Goal: Information Seeking & Learning: Check status

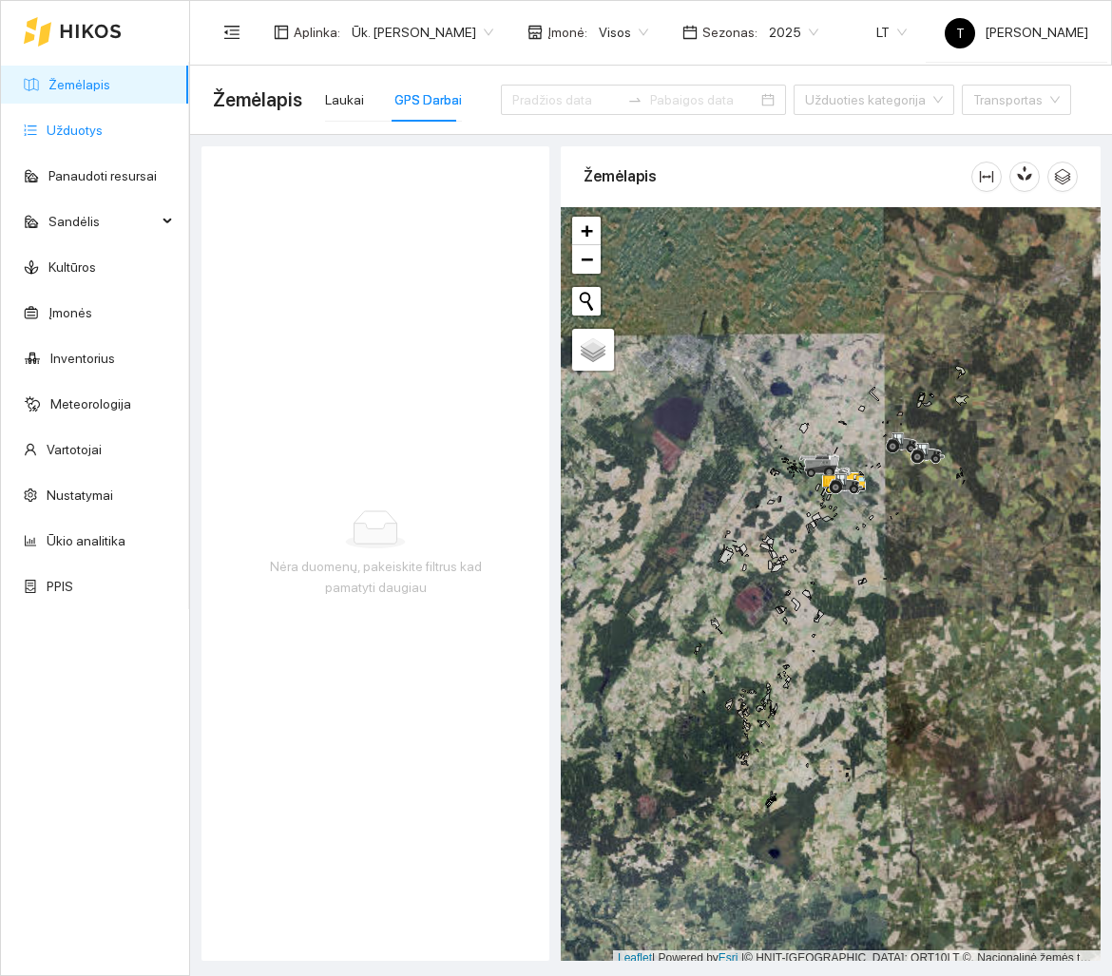
click at [98, 134] on link "Užduotys" at bounding box center [75, 130] width 56 height 15
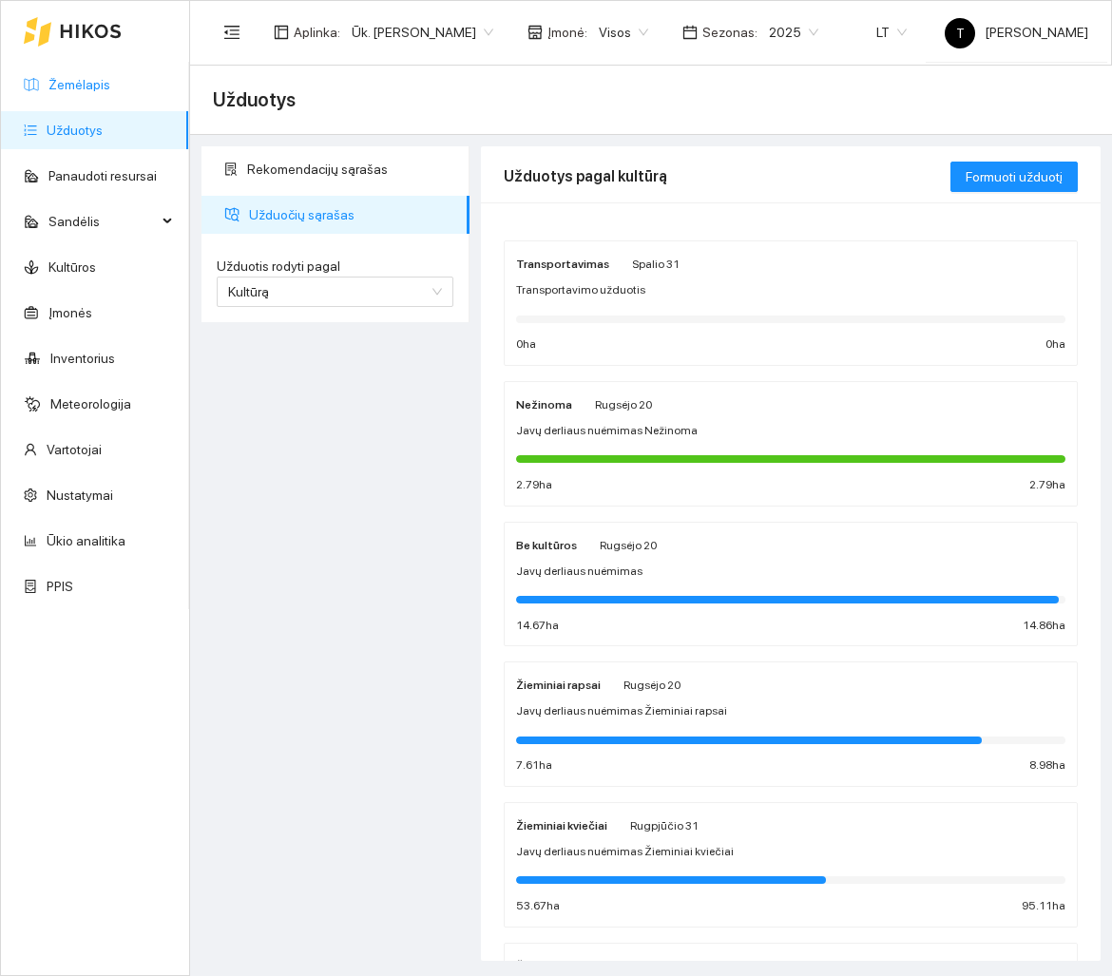
click at [87, 87] on link "Žemėlapis" at bounding box center [79, 84] width 62 height 15
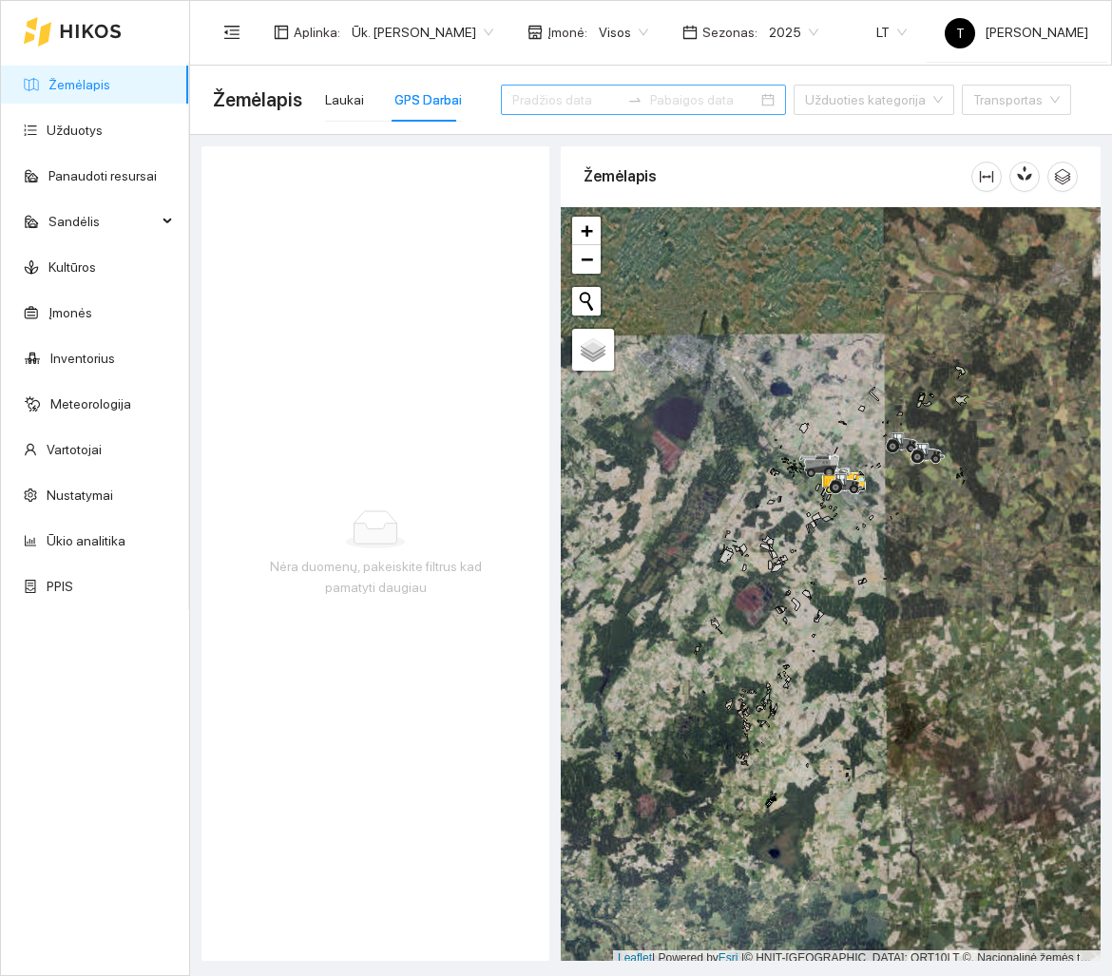
click at [543, 89] on input at bounding box center [565, 99] width 107 height 21
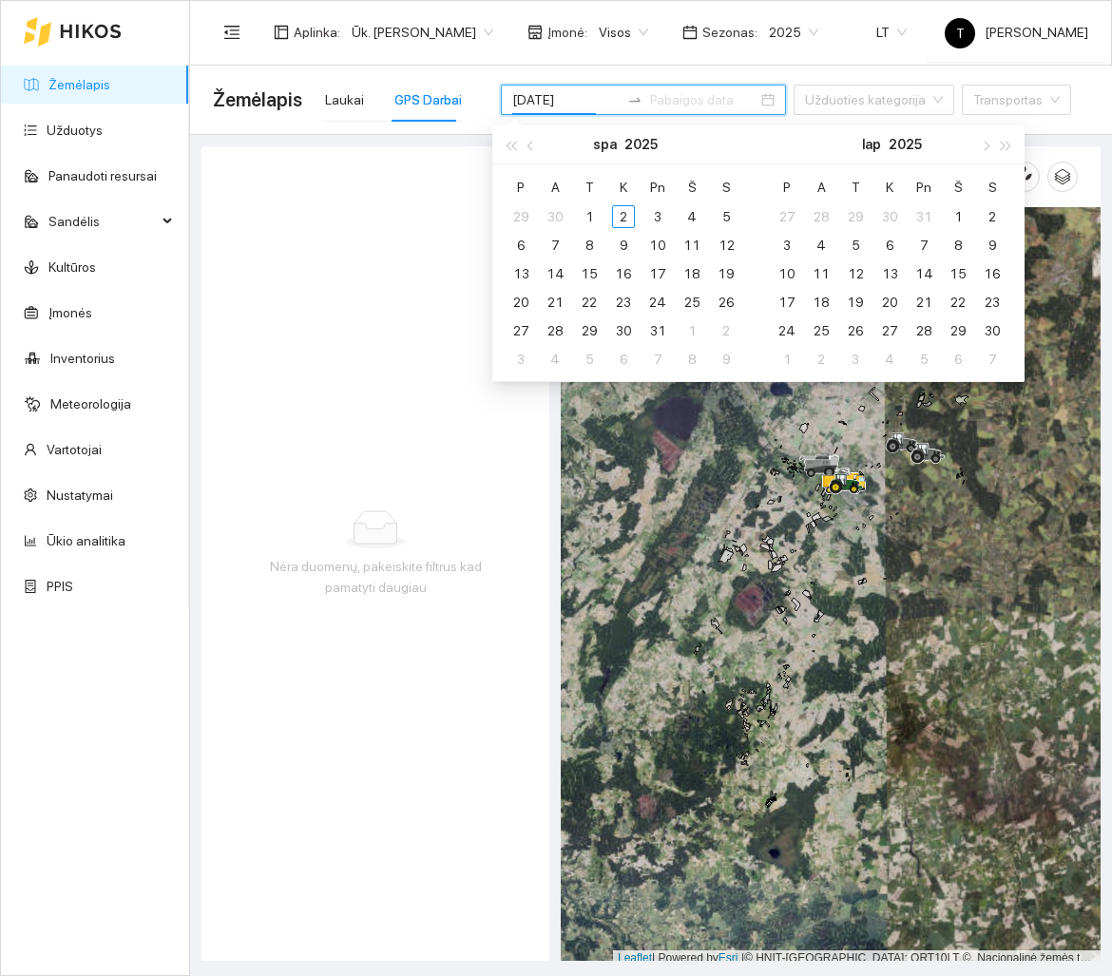
type input "[DATE]"
click at [528, 147] on button "button" at bounding box center [531, 144] width 21 height 38
type input "[DATE]"
click at [519, 327] on div "29" at bounding box center [521, 330] width 23 height 23
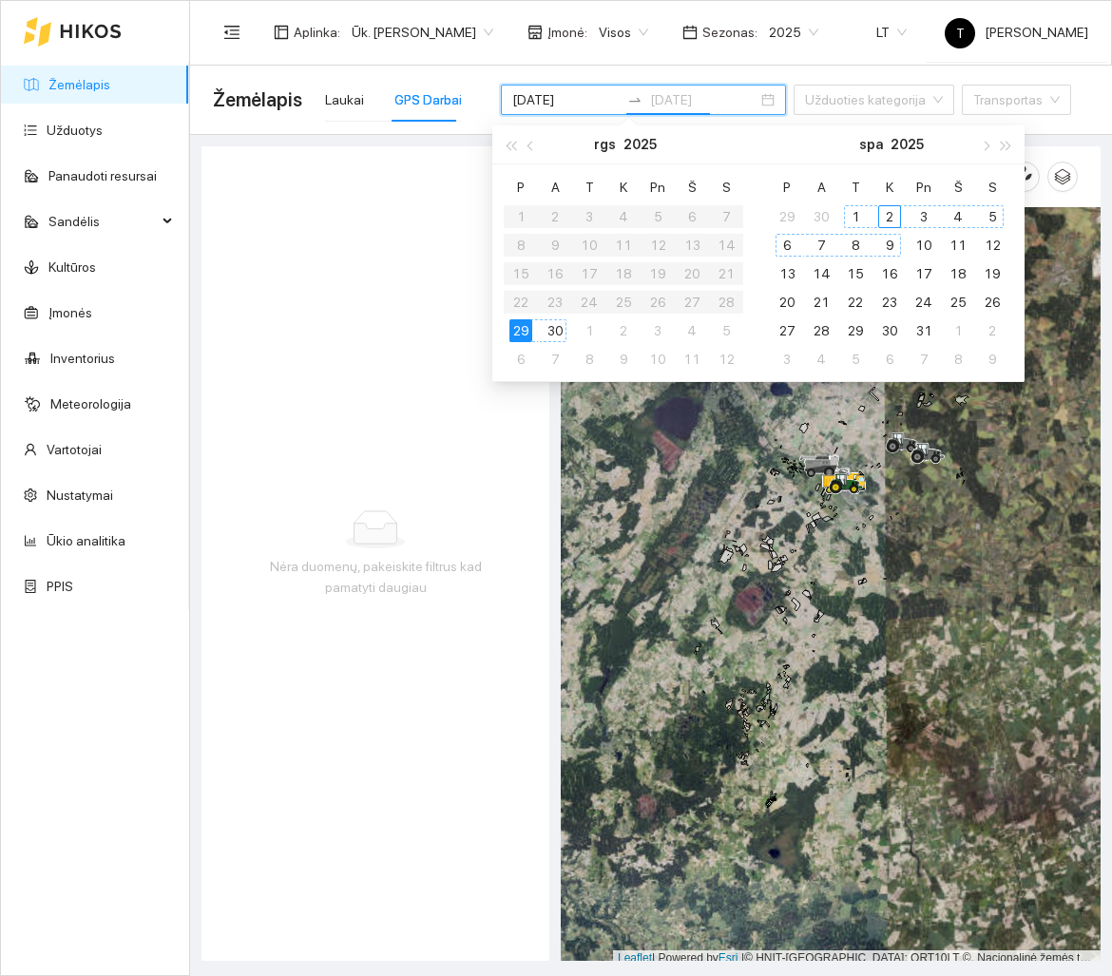
type input "[DATE]"
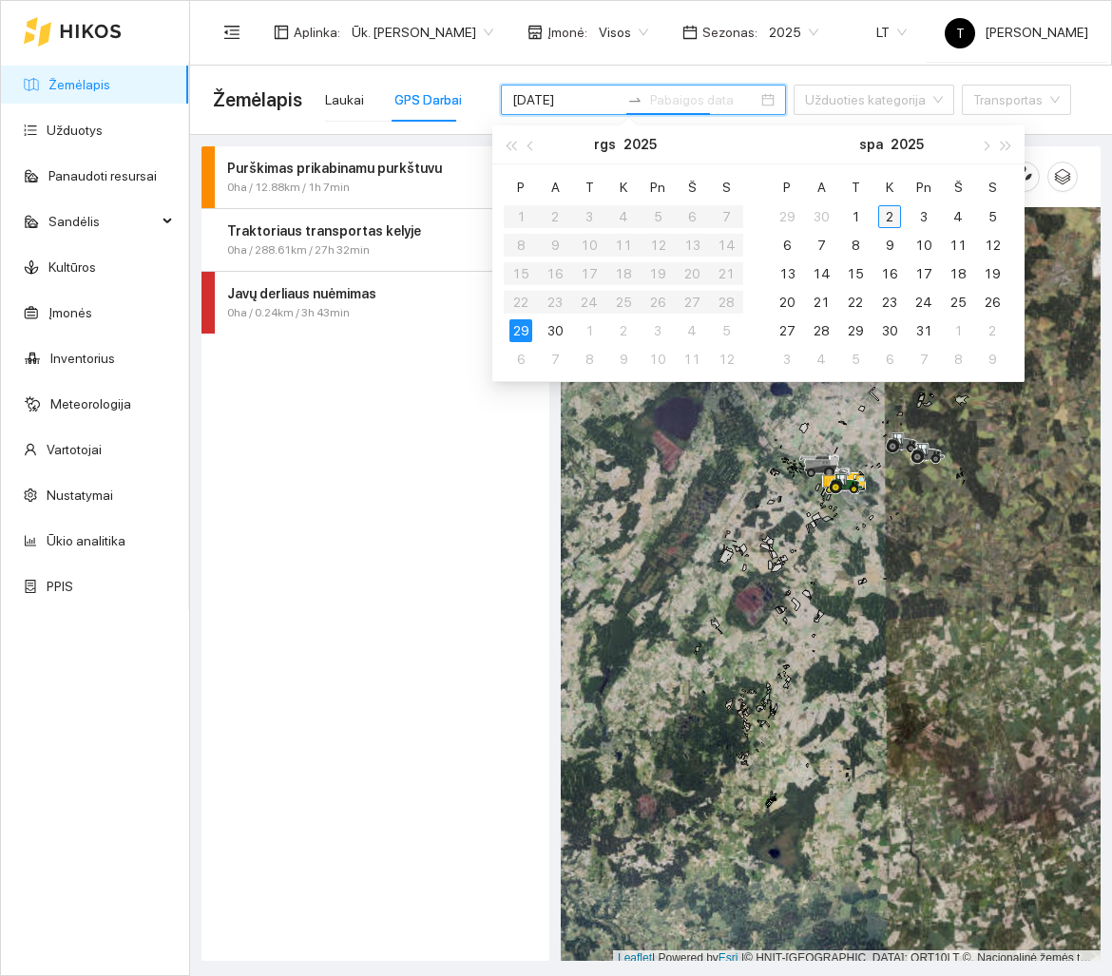
type input "[DATE]"
click at [897, 215] on div "2" at bounding box center [889, 216] width 23 height 23
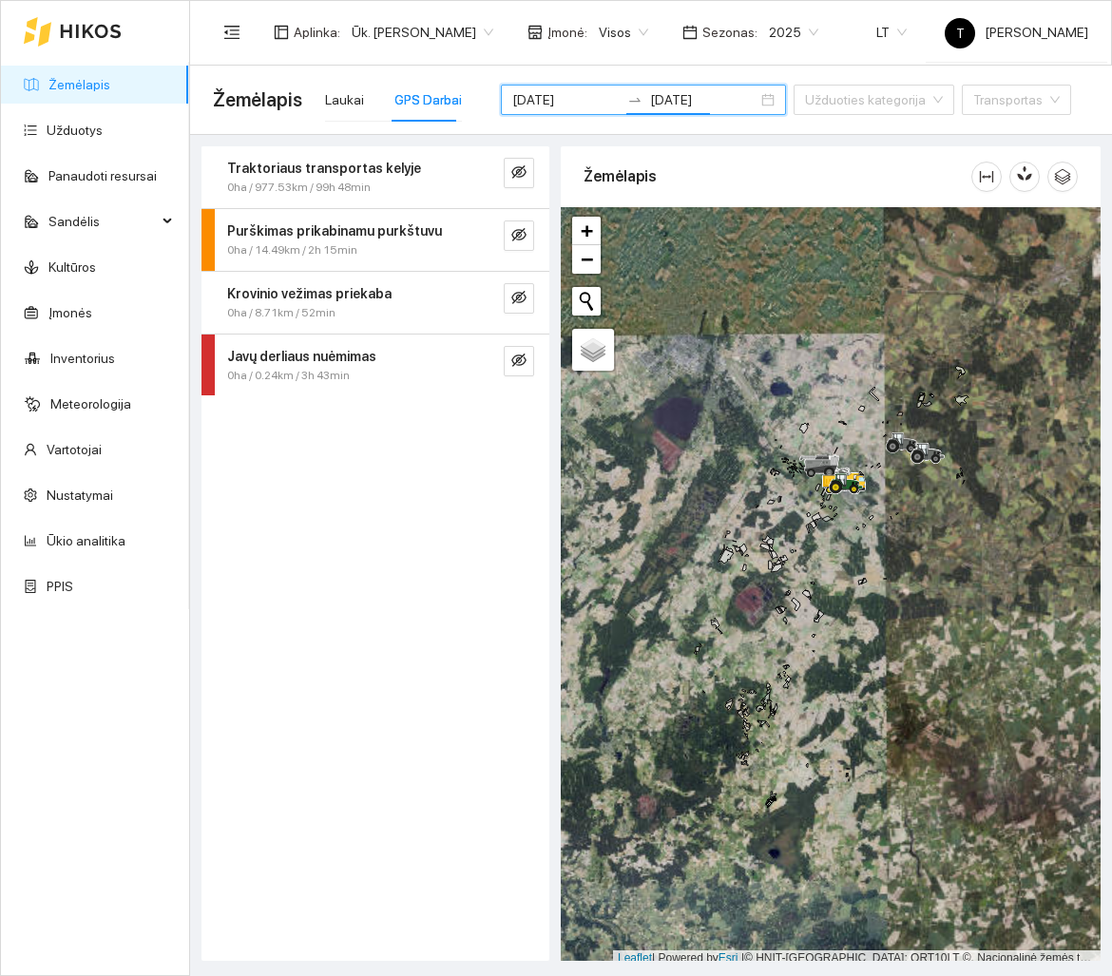
click at [405, 173] on div "Traktoriaus transportas kelyje" at bounding box center [343, 168] width 233 height 21
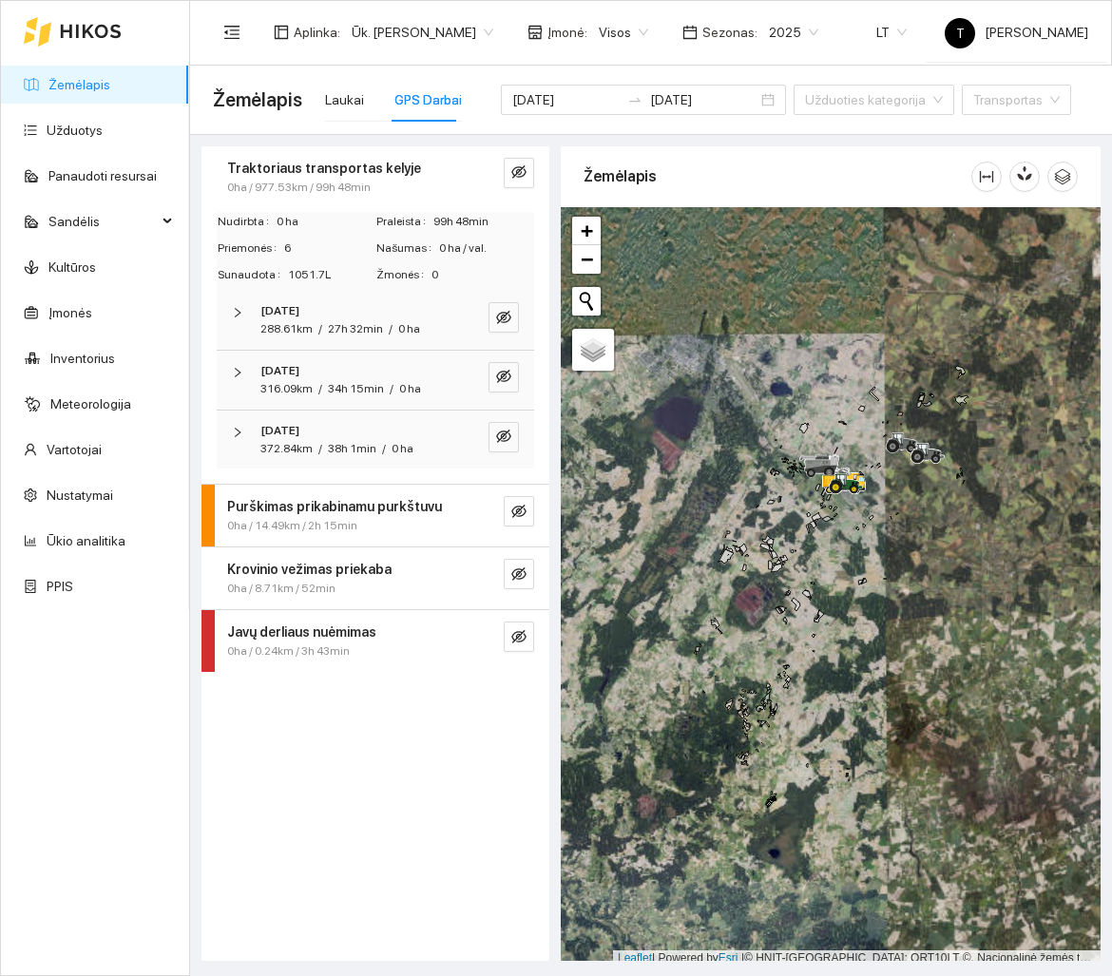
click at [399, 332] on span "0 ha" at bounding box center [409, 328] width 22 height 13
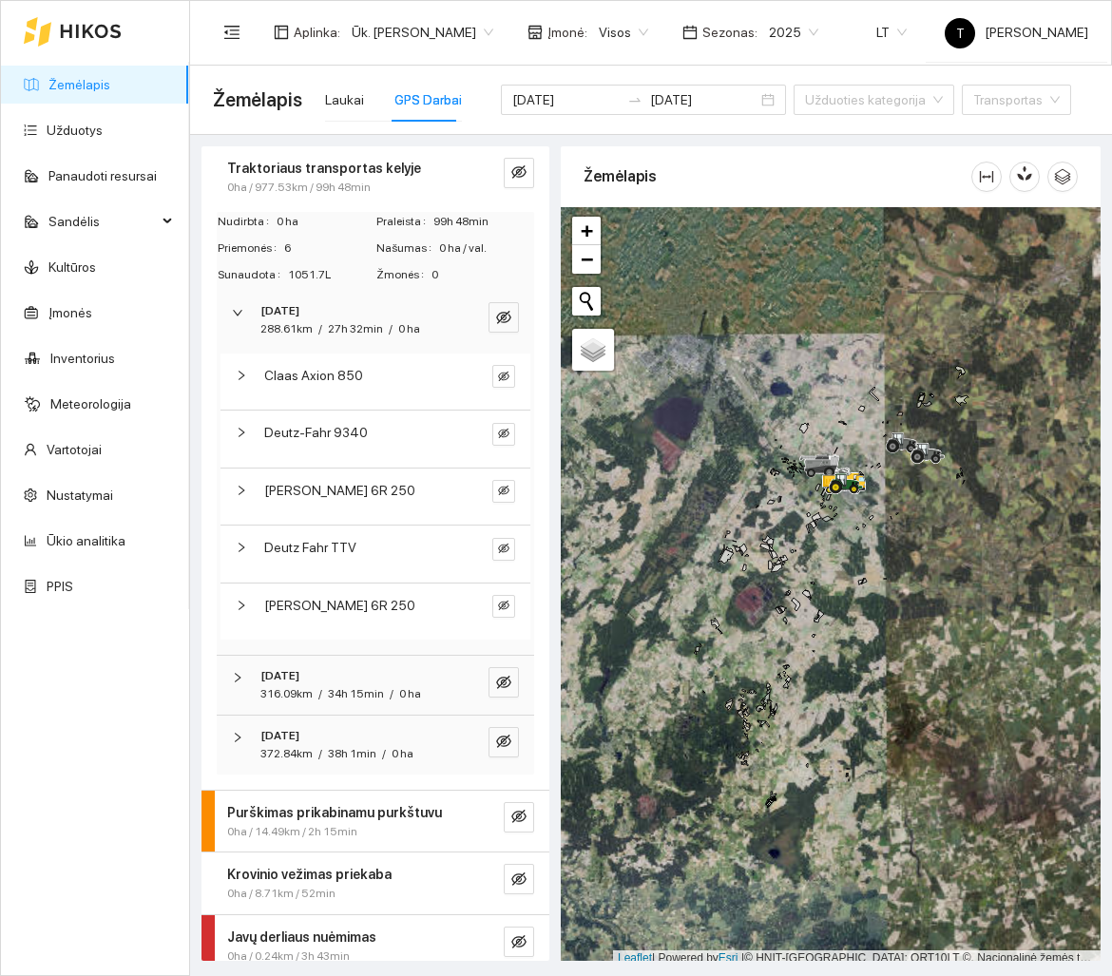
click at [399, 332] on span "0 ha" at bounding box center [409, 328] width 22 height 13
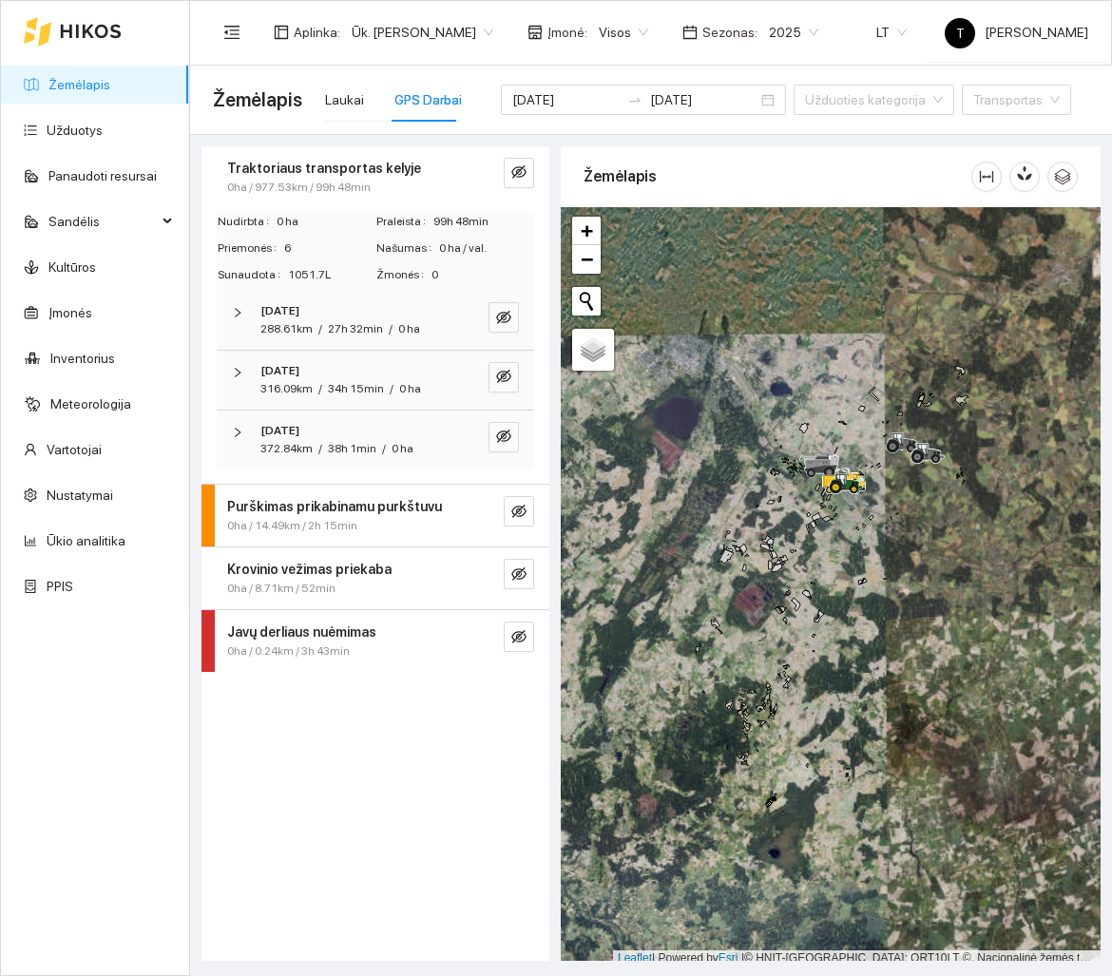
click at [364, 380] on div "34h 15min" at bounding box center [356, 389] width 56 height 18
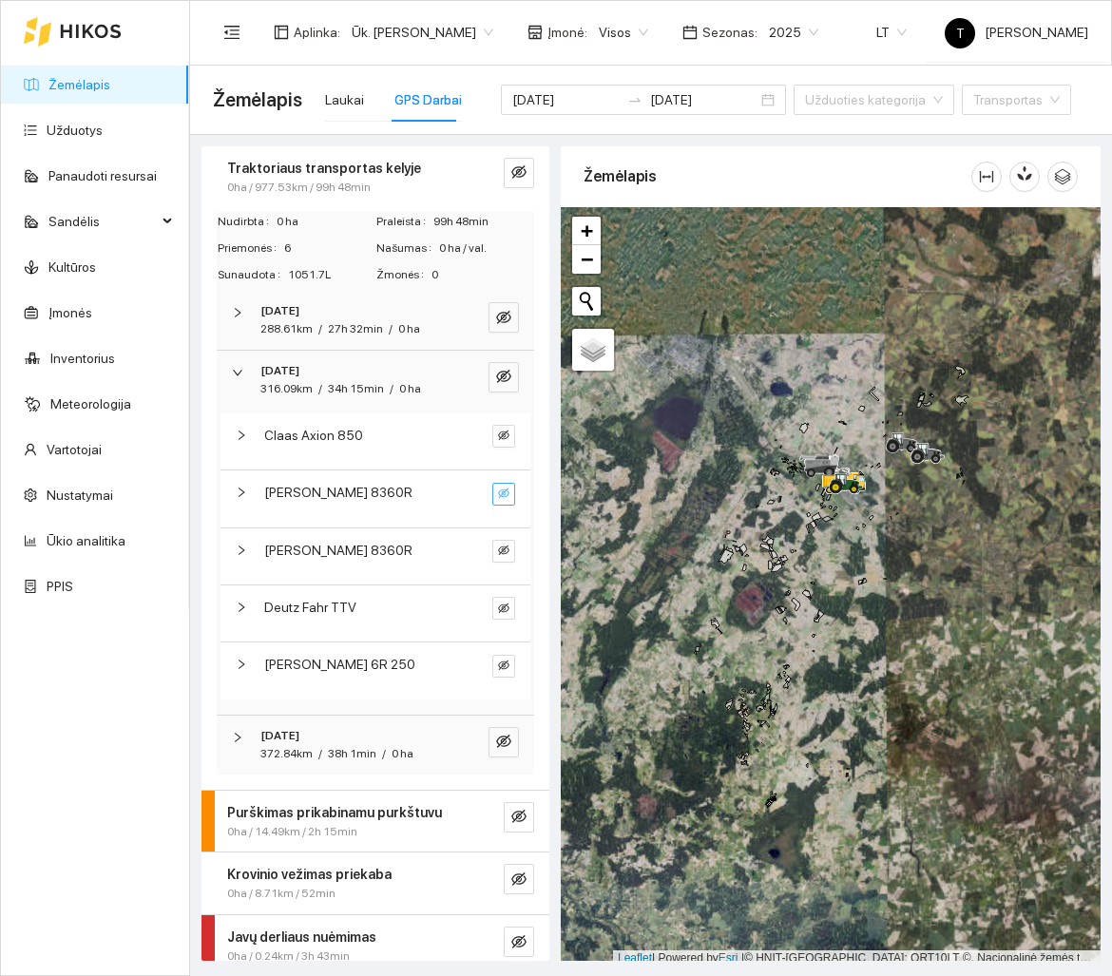
click at [505, 490] on icon "eye-invisible" at bounding box center [503, 493] width 11 height 10
click at [475, 491] on icon "search" at bounding box center [473, 493] width 11 height 11
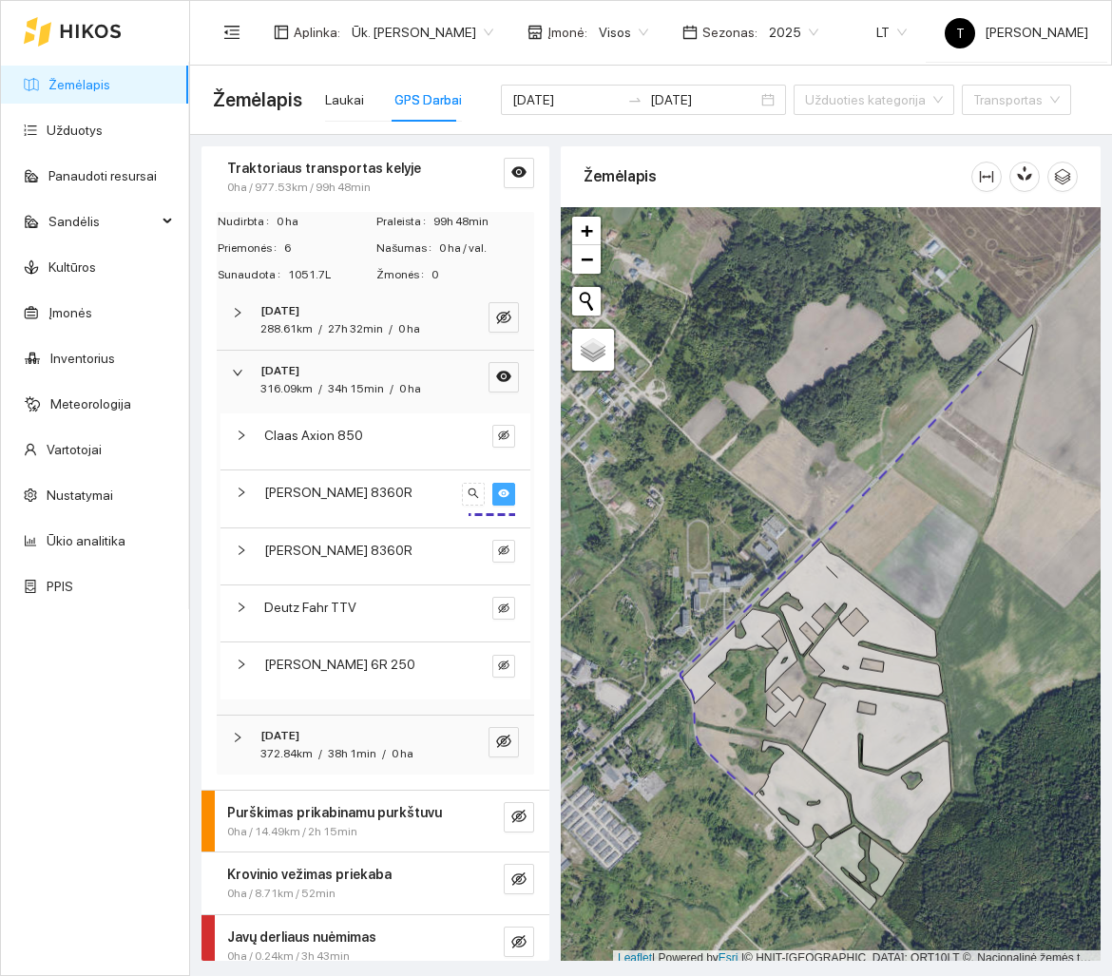
click at [392, 772] on div "Nudirbta 0 ha Praleista 99h 48min Priemonės 6 Našumas 0 ha / val. Sunaudota 105…" at bounding box center [376, 499] width 348 height 582
click at [392, 763] on div "[DATE] 372.84km / 38h 1min / 0 ha" at bounding box center [375, 745] width 317 height 59
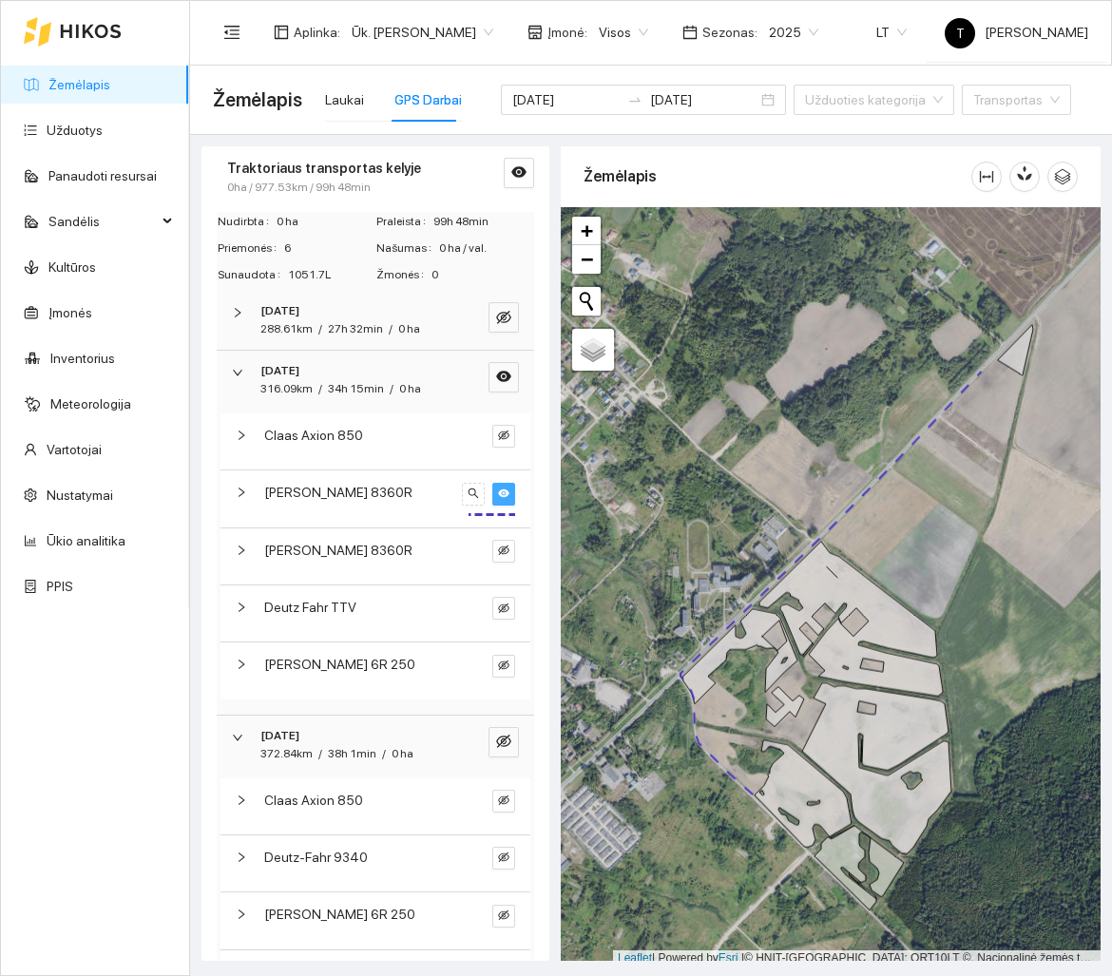
click at [505, 494] on icon "eye" at bounding box center [503, 493] width 11 height 9
click at [425, 495] on div "[PERSON_NAME] 8360R" at bounding box center [359, 492] width 191 height 21
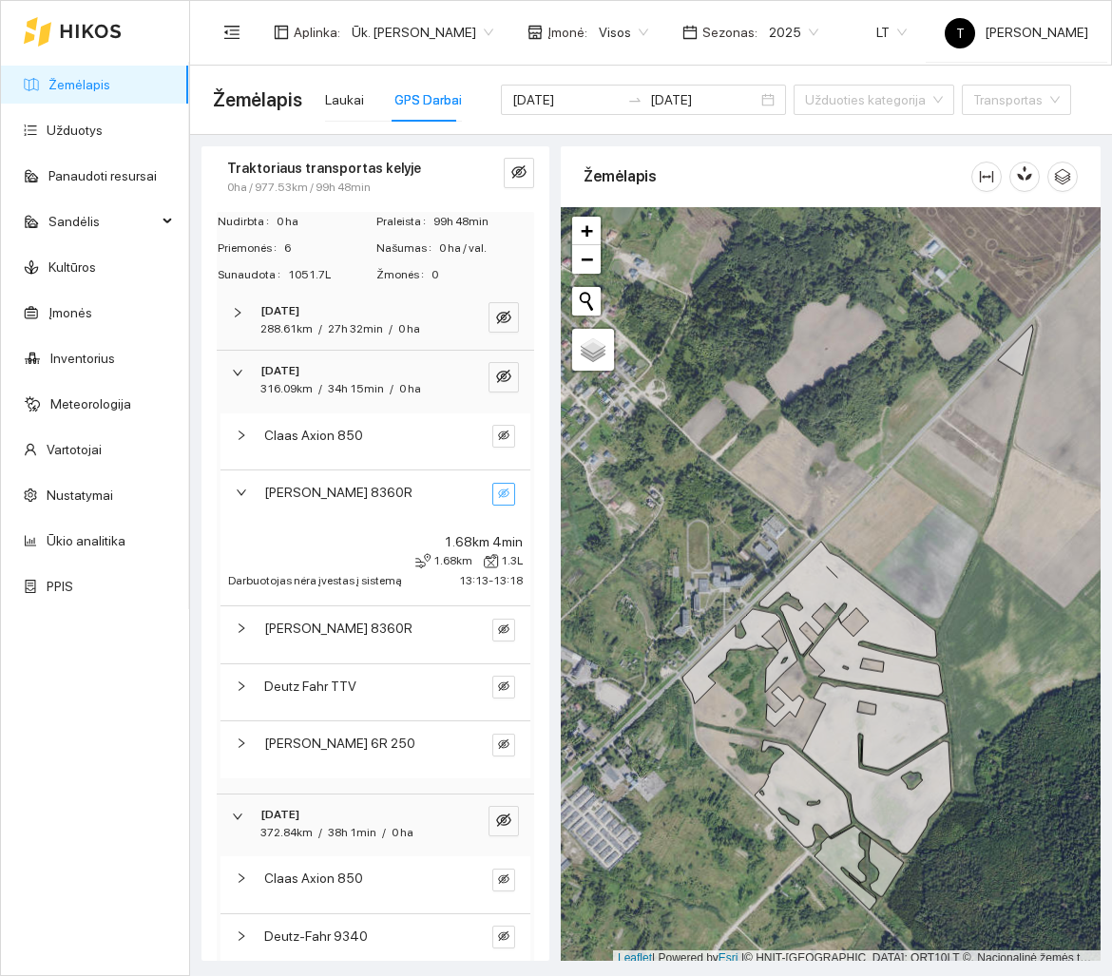
click at [514, 501] on button "button" at bounding box center [503, 494] width 23 height 23
click at [504, 630] on icon "eye-invisible" at bounding box center [503, 630] width 11 height 10
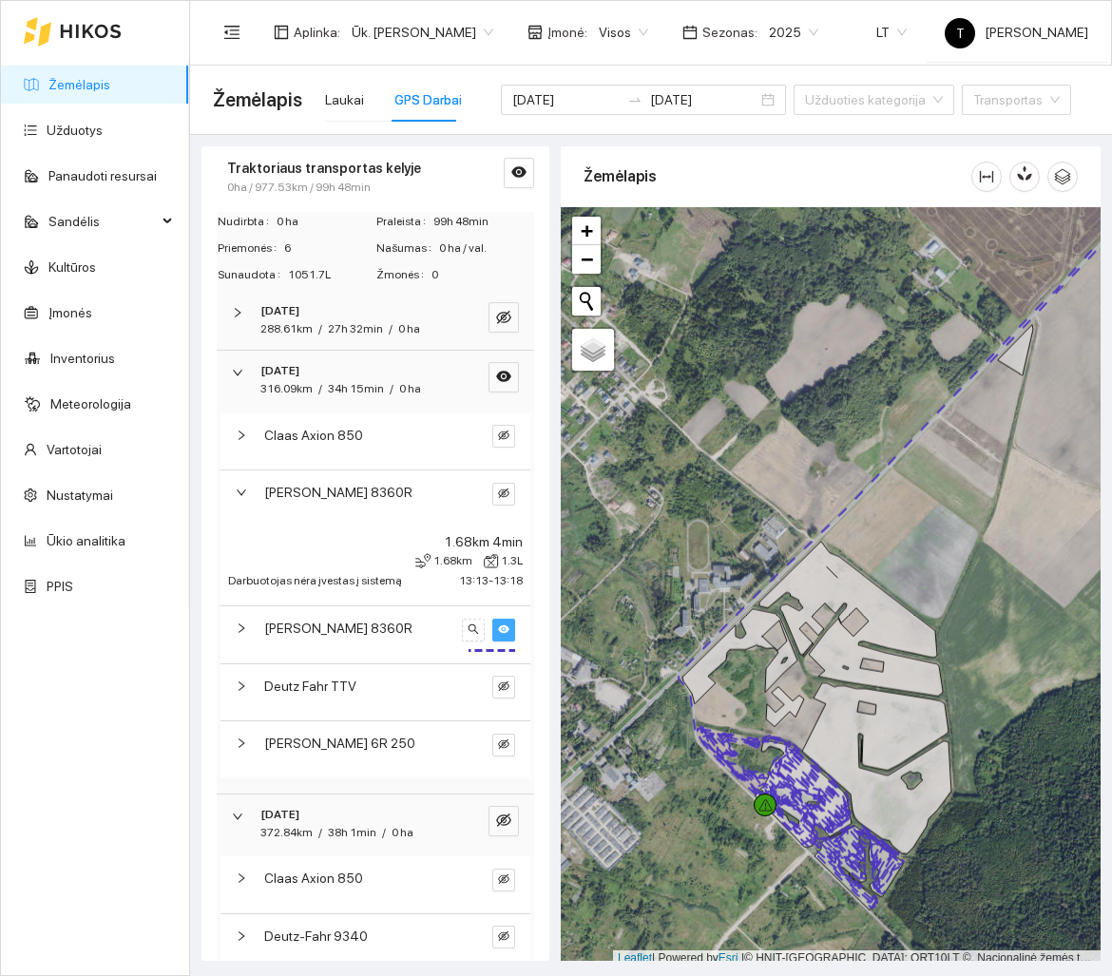
click at [425, 641] on div "[PERSON_NAME] 8360R" at bounding box center [376, 634] width 310 height 56
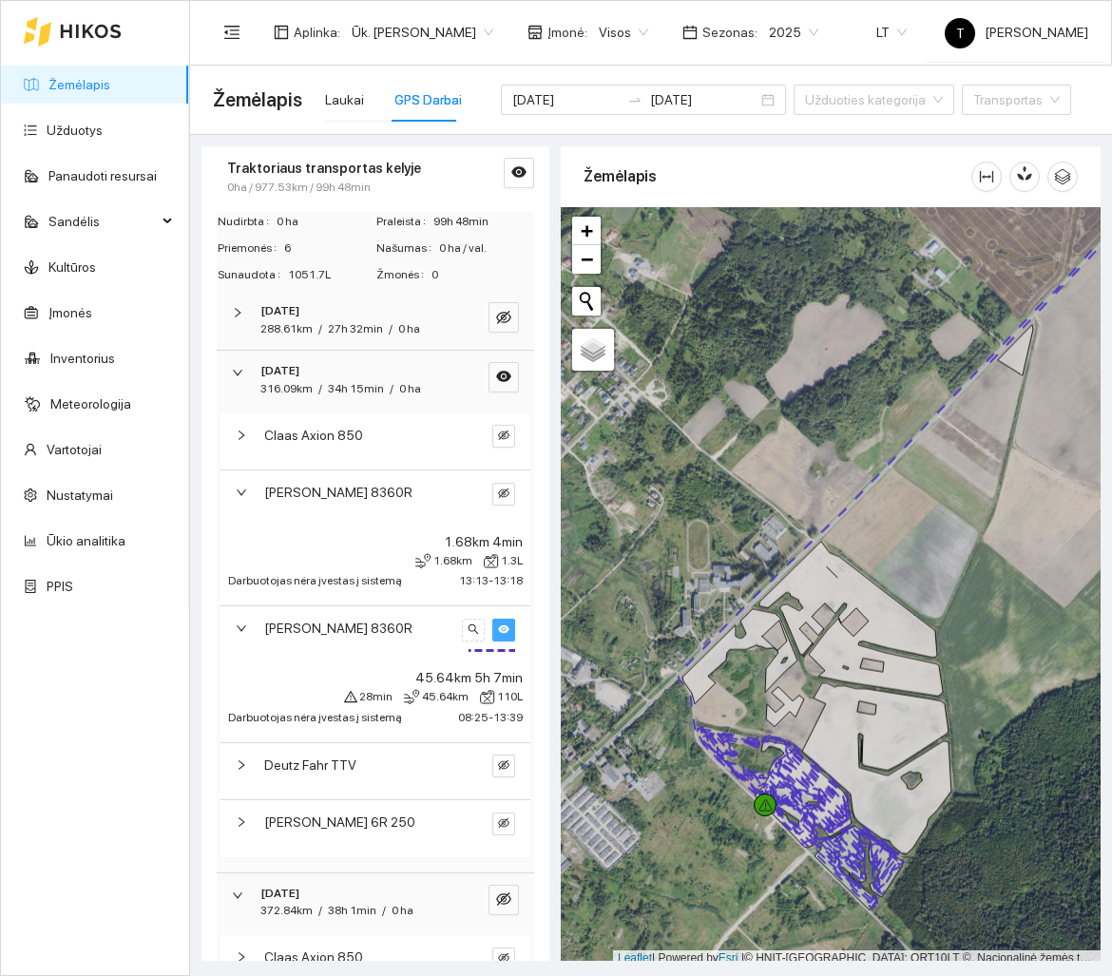
click at [425, 641] on div "[PERSON_NAME] 8360R" at bounding box center [376, 634] width 310 height 56
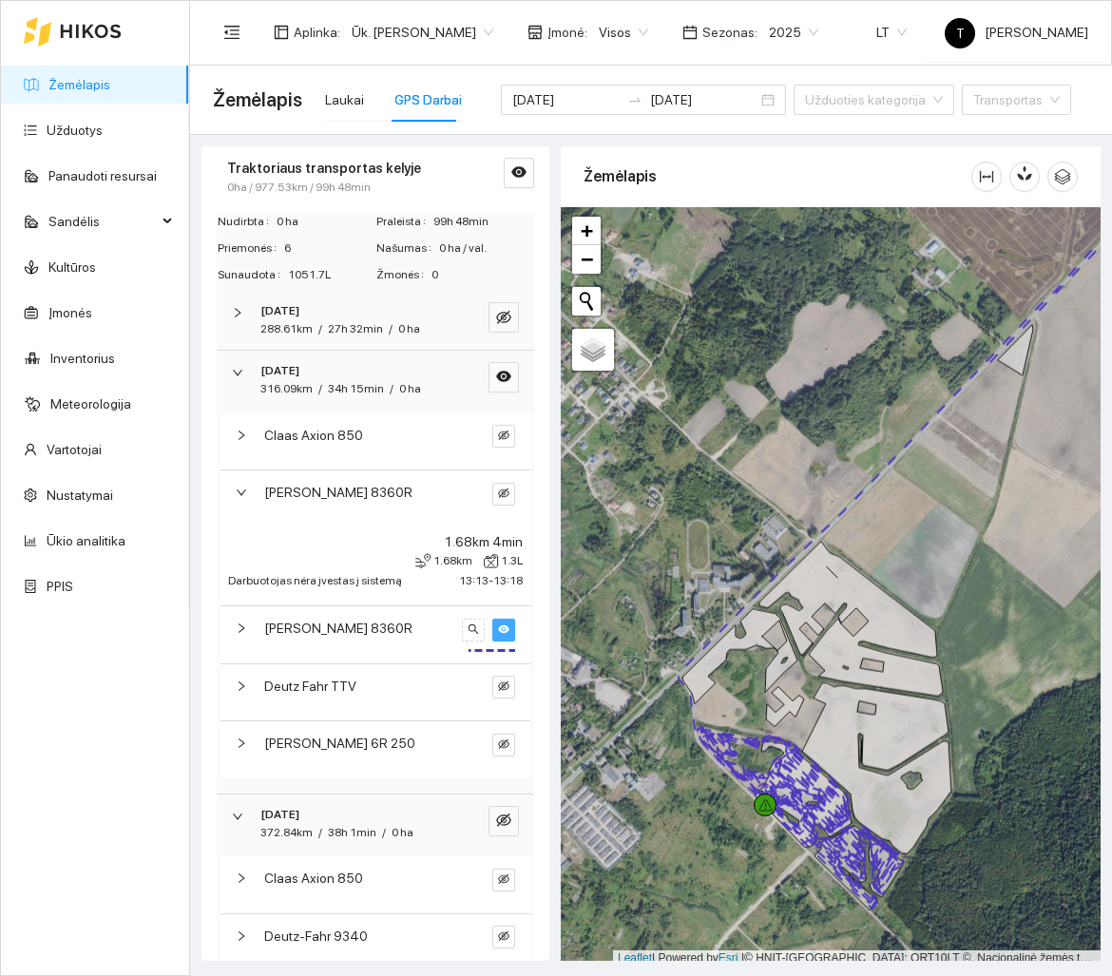
click at [337, 511] on div "[PERSON_NAME] 8360R" at bounding box center [376, 499] width 310 height 56
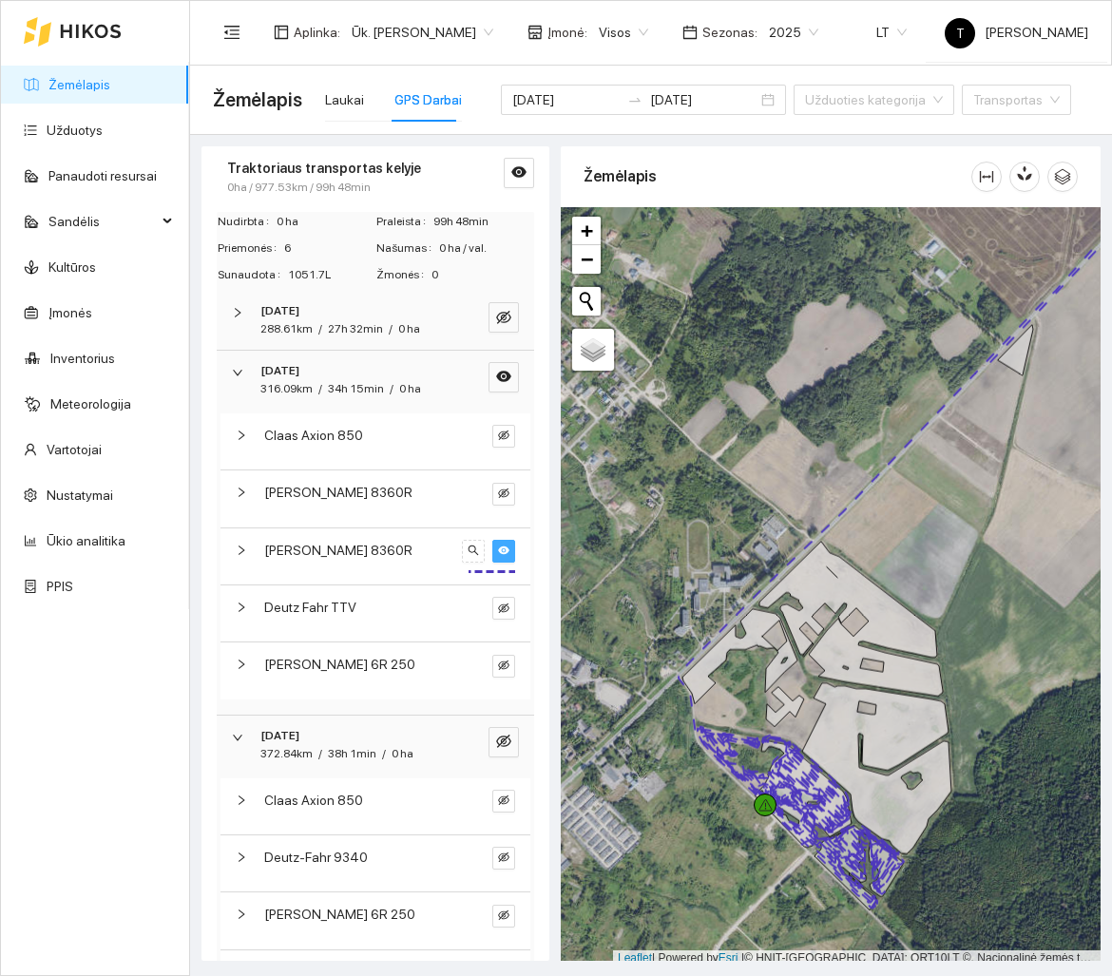
click at [343, 564] on div "[PERSON_NAME] 8360R" at bounding box center [376, 557] width 310 height 56
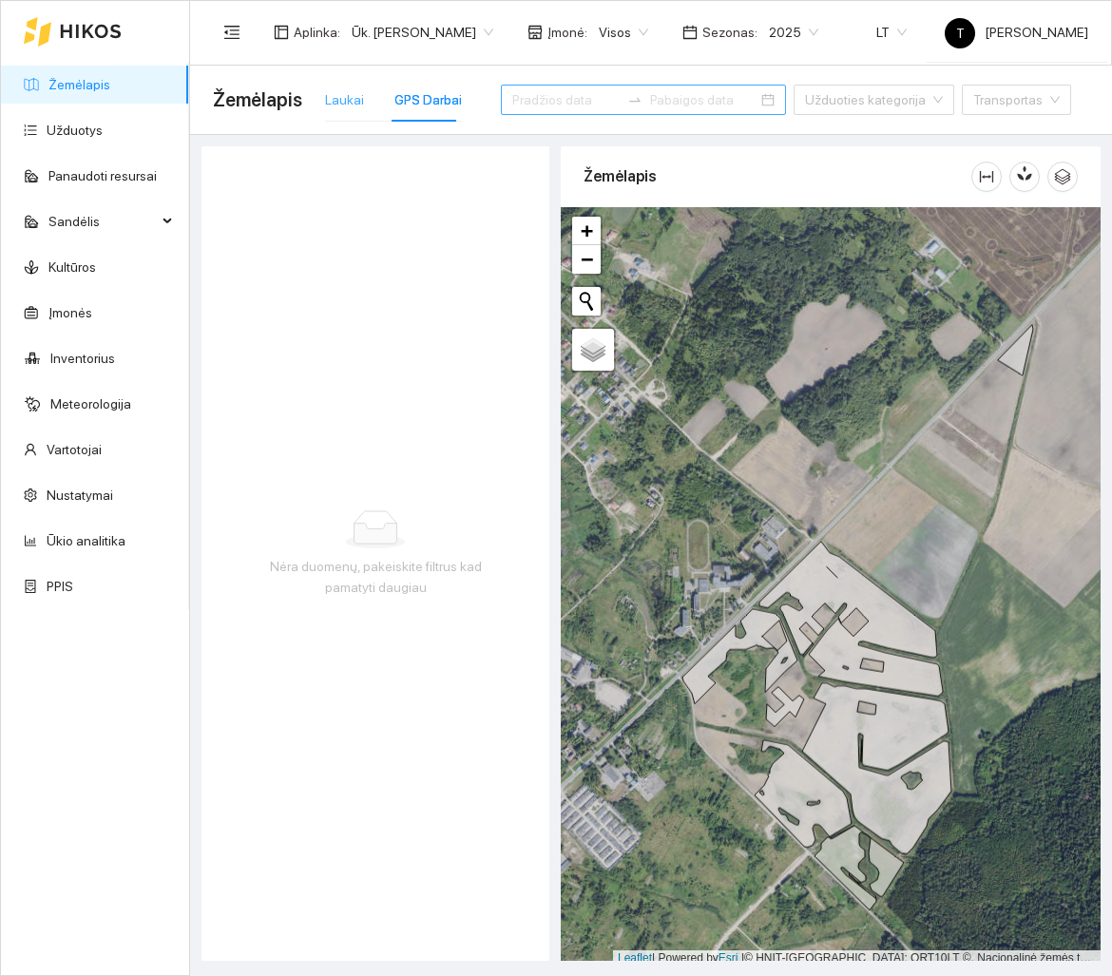
click at [341, 113] on div "Laukai" at bounding box center [344, 100] width 39 height 44
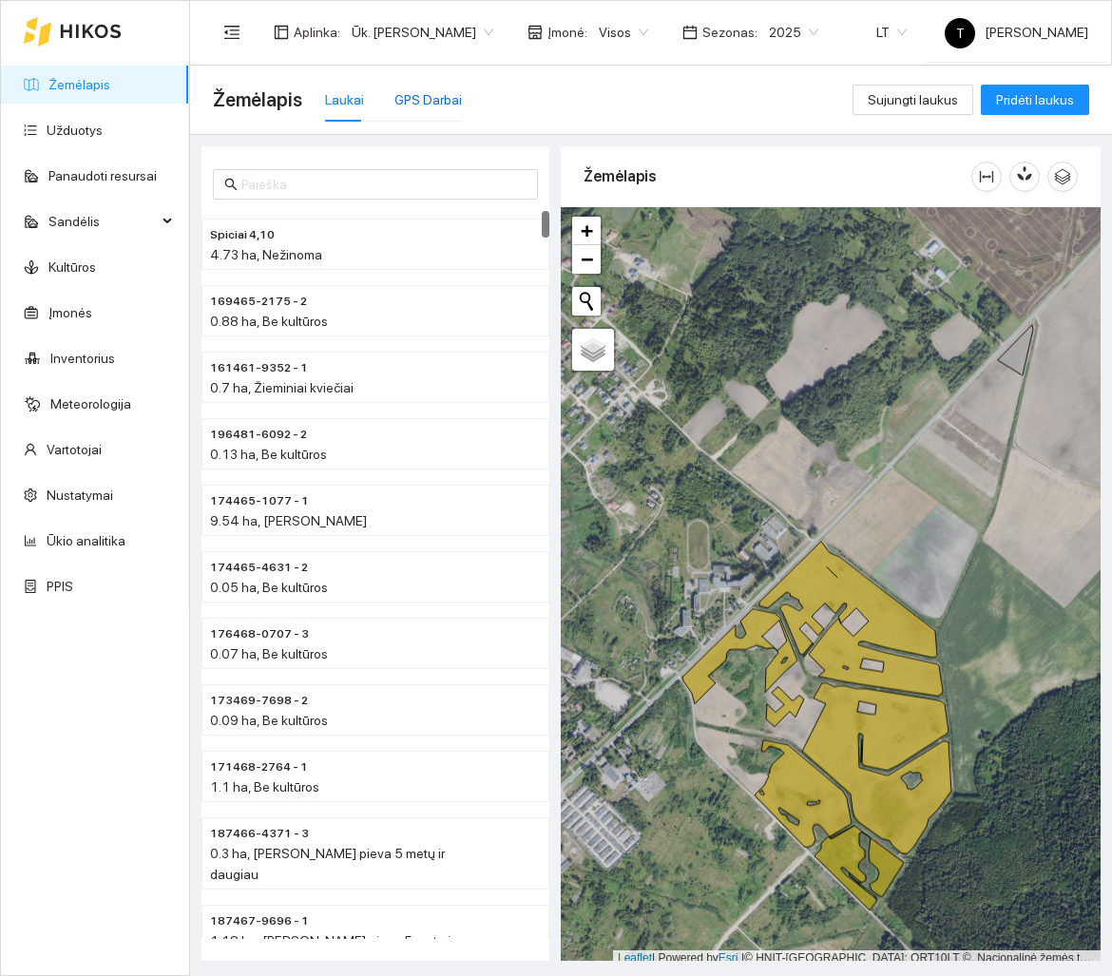
click at [416, 103] on div "GPS Darbai" at bounding box center [427, 99] width 67 height 21
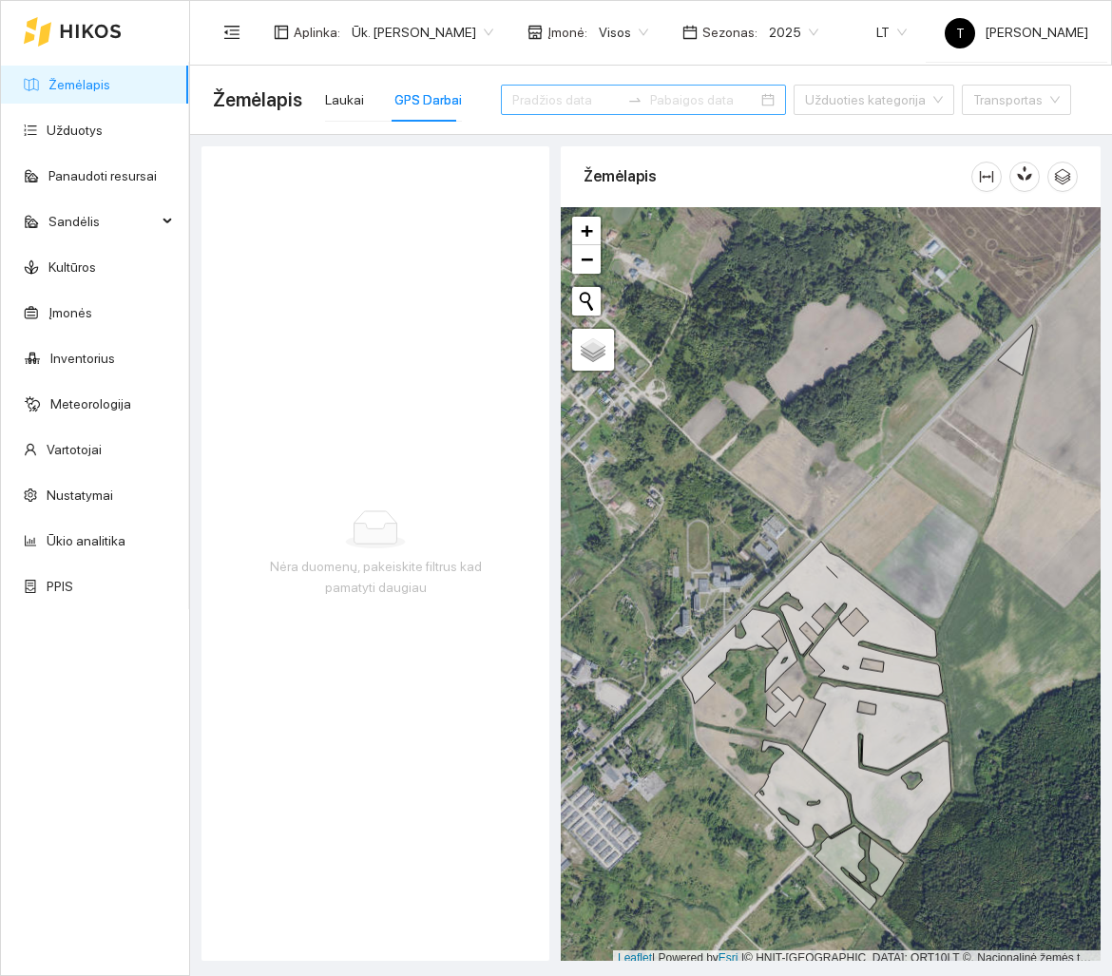
click at [557, 99] on input at bounding box center [565, 99] width 107 height 21
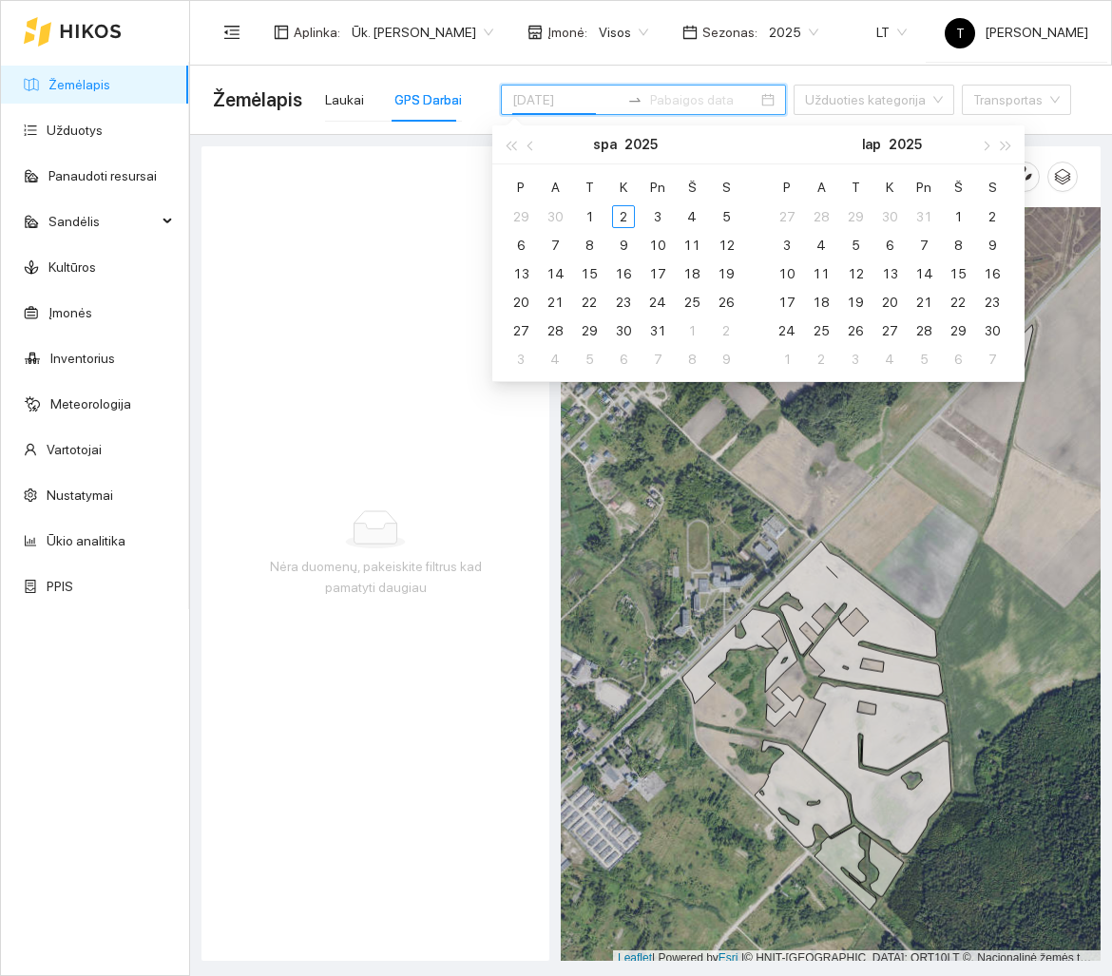
type input "[DATE]"
click at [452, 533] on div "Nėra duomenų, pakeiskite filtrus kad pamatyti daugiau" at bounding box center [376, 553] width 348 height 815
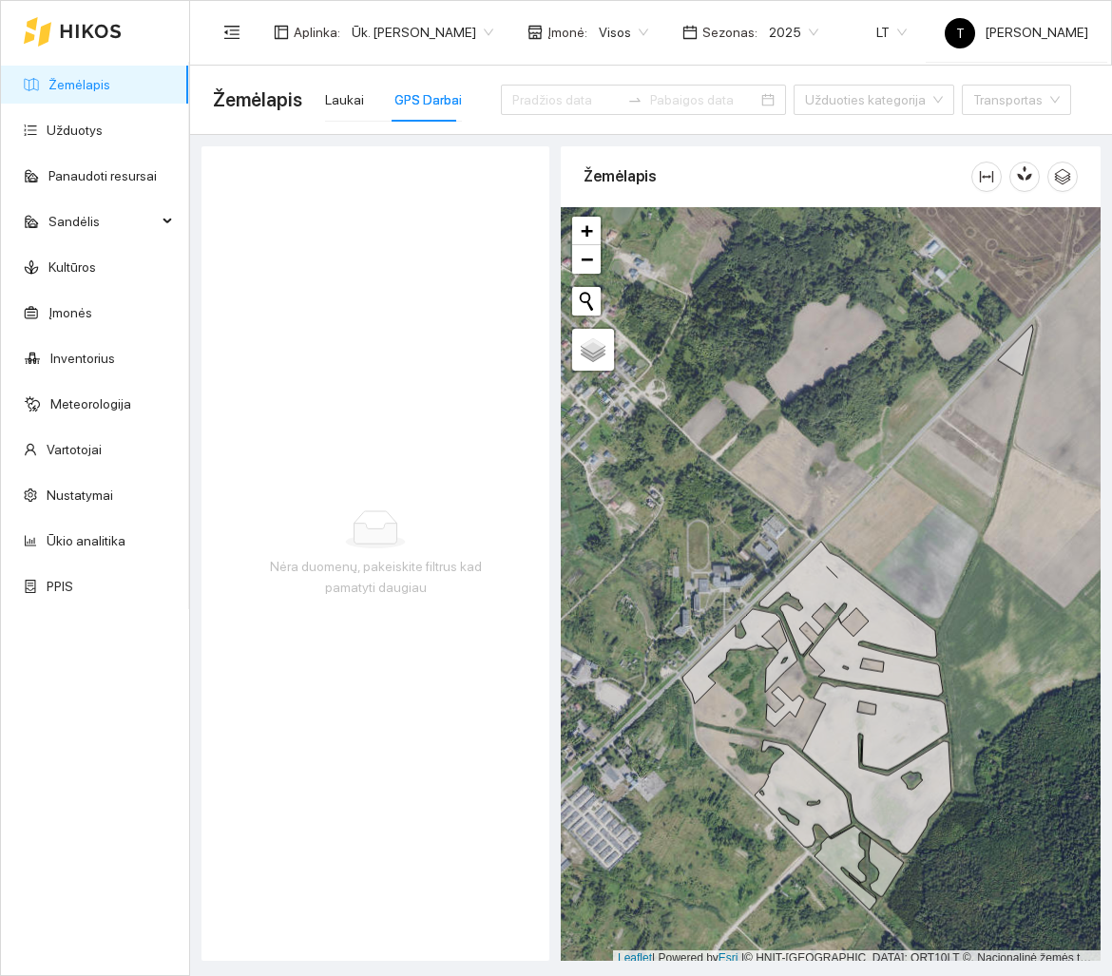
click at [575, 121] on div at bounding box center [643, 100] width 285 height 76
click at [568, 117] on div at bounding box center [643, 100] width 285 height 76
click at [566, 110] on div at bounding box center [643, 100] width 285 height 30
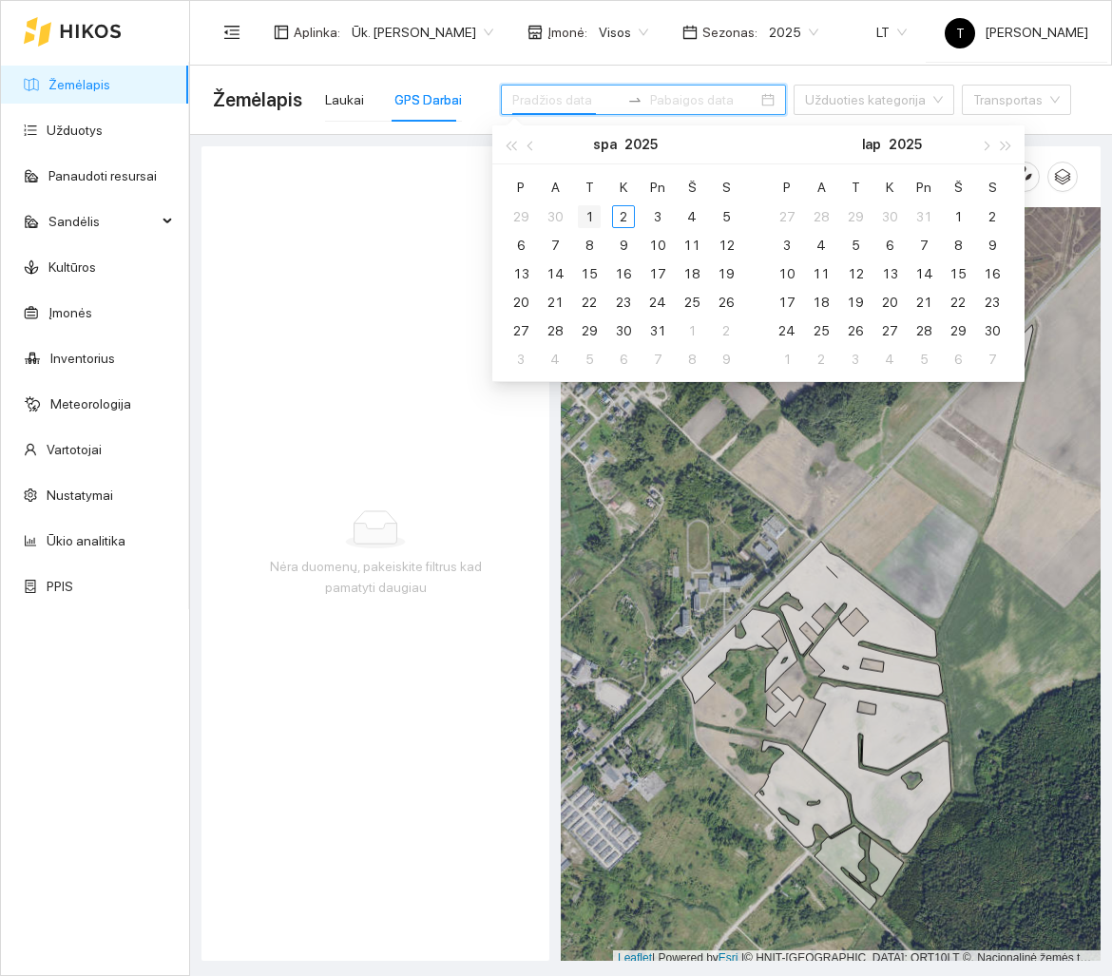
type input "[DATE]"
click at [598, 213] on div "1" at bounding box center [589, 216] width 23 height 23
type input "[DATE]"
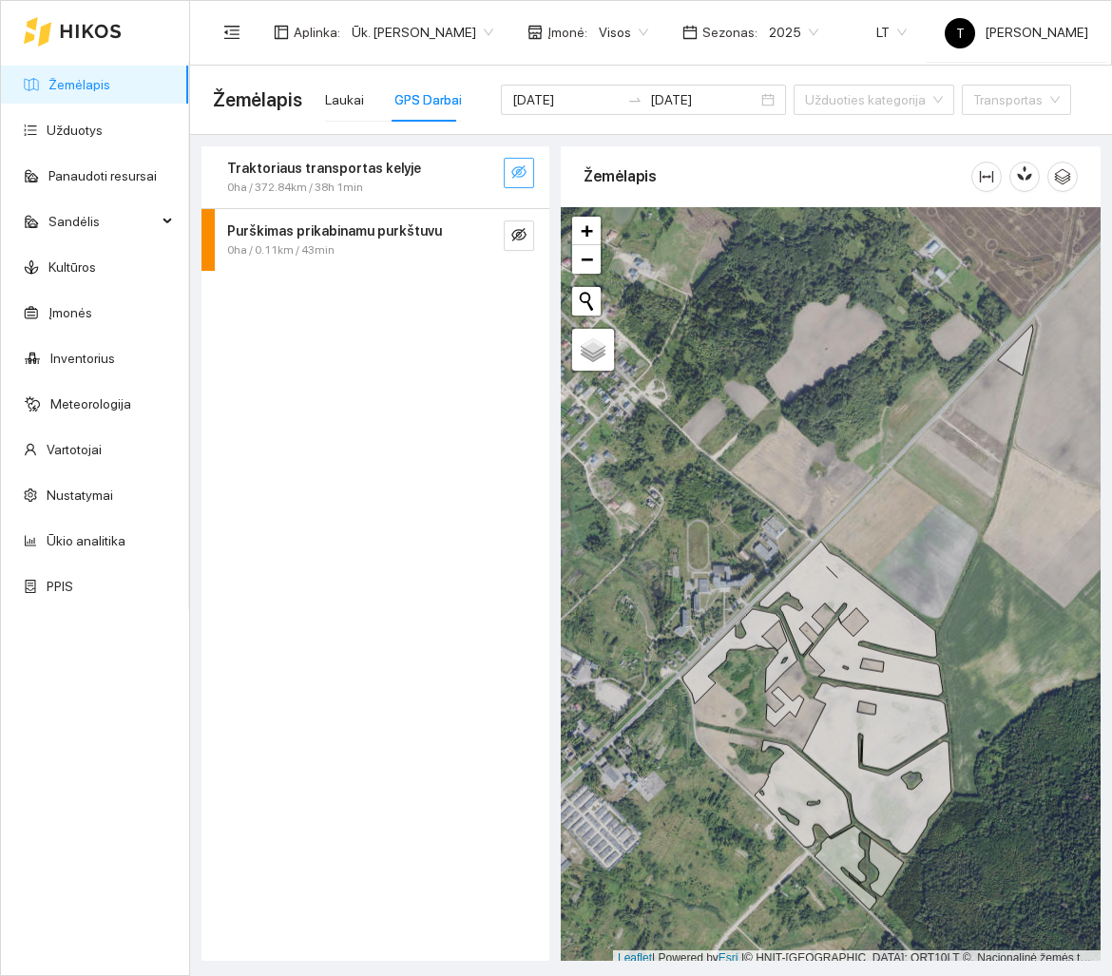
click at [529, 180] on button "button" at bounding box center [519, 173] width 30 height 30
click at [447, 179] on div "0ha / 372.84km / 38h 1min" at bounding box center [343, 188] width 233 height 18
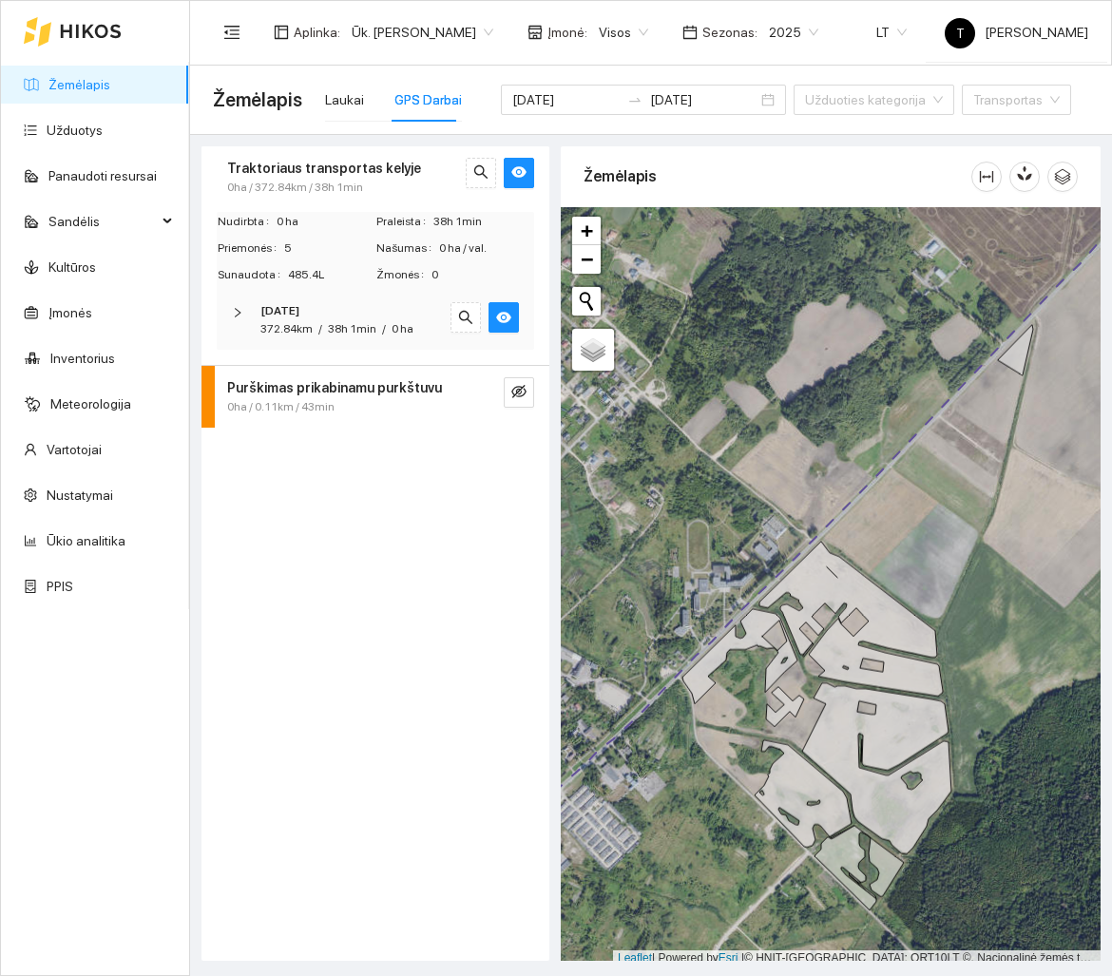
click at [407, 322] on span "0 ha" at bounding box center [403, 328] width 22 height 13
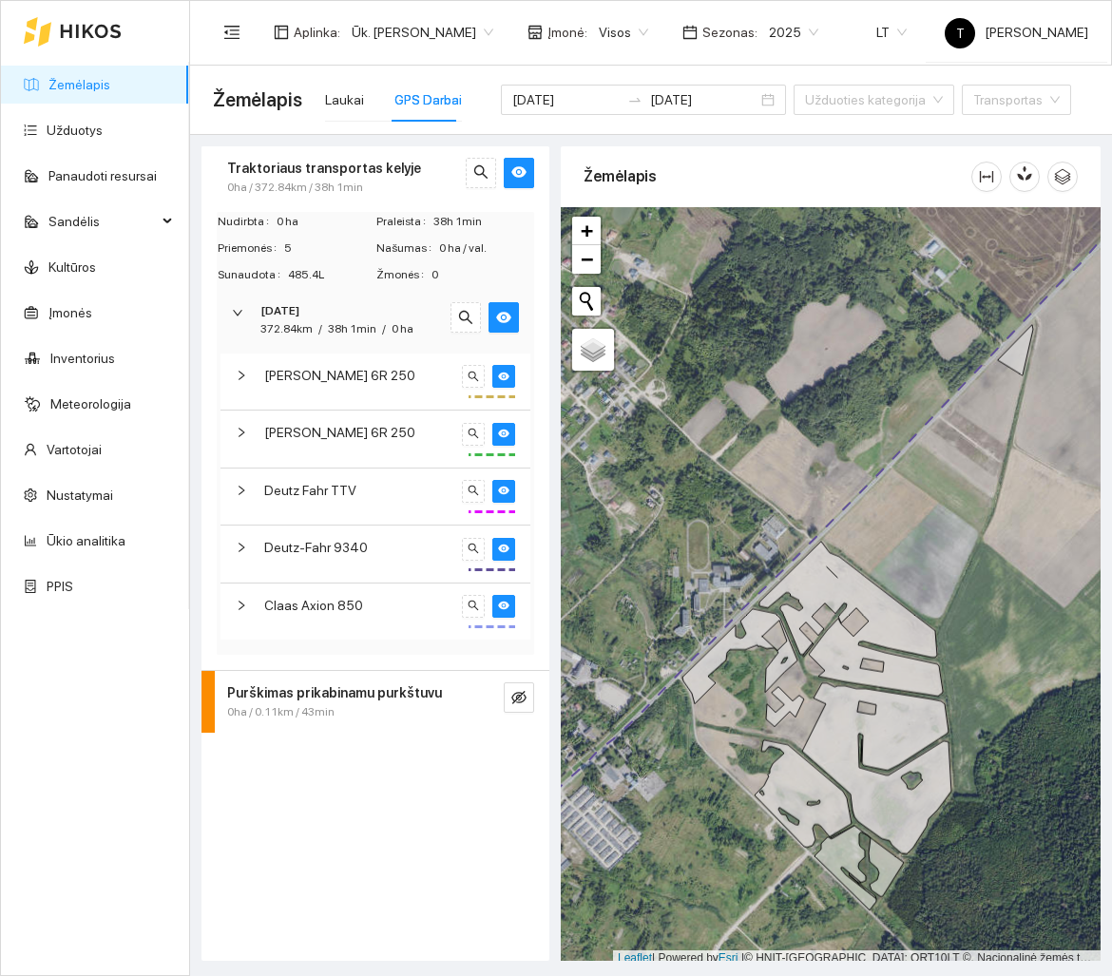
click at [418, 387] on div "[PERSON_NAME] 6R 250" at bounding box center [376, 382] width 310 height 56
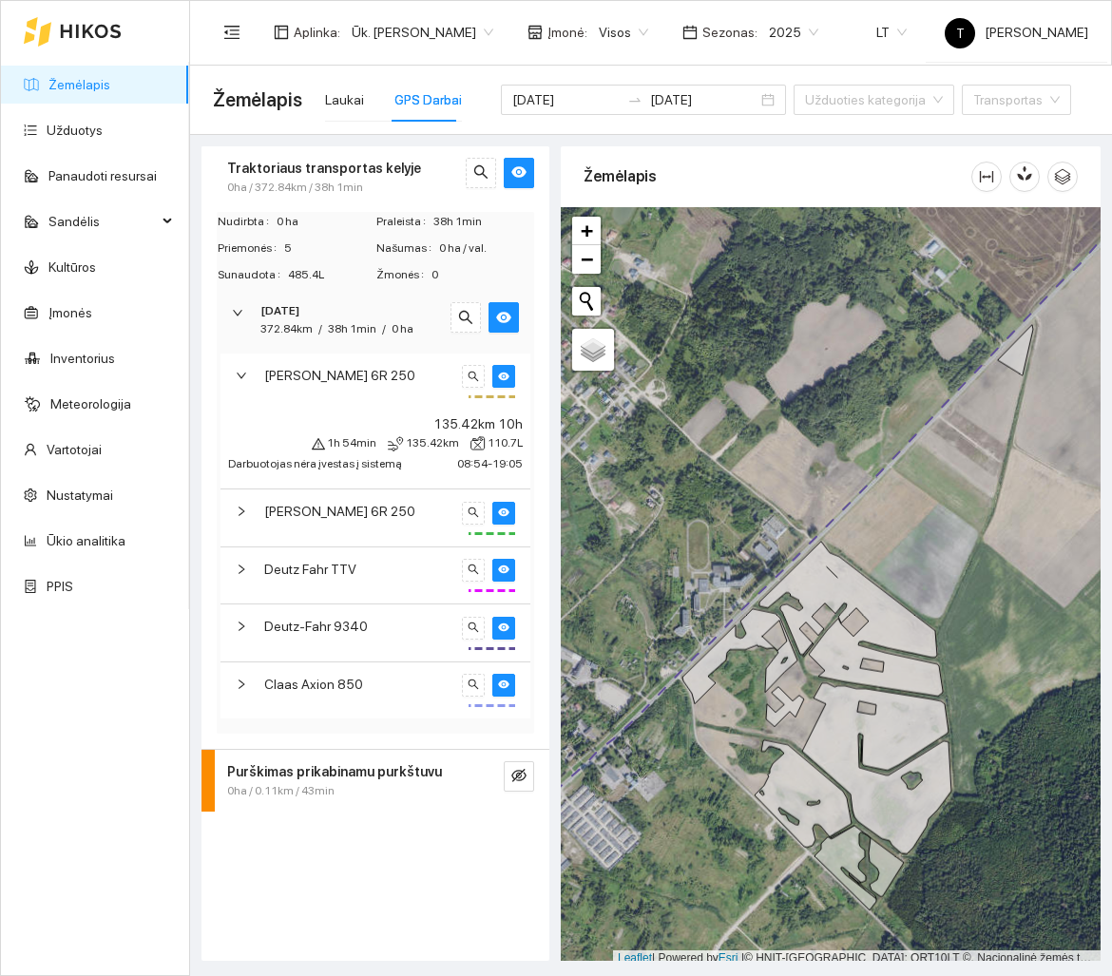
click at [418, 387] on div "[PERSON_NAME] 6R 250" at bounding box center [376, 382] width 310 height 56
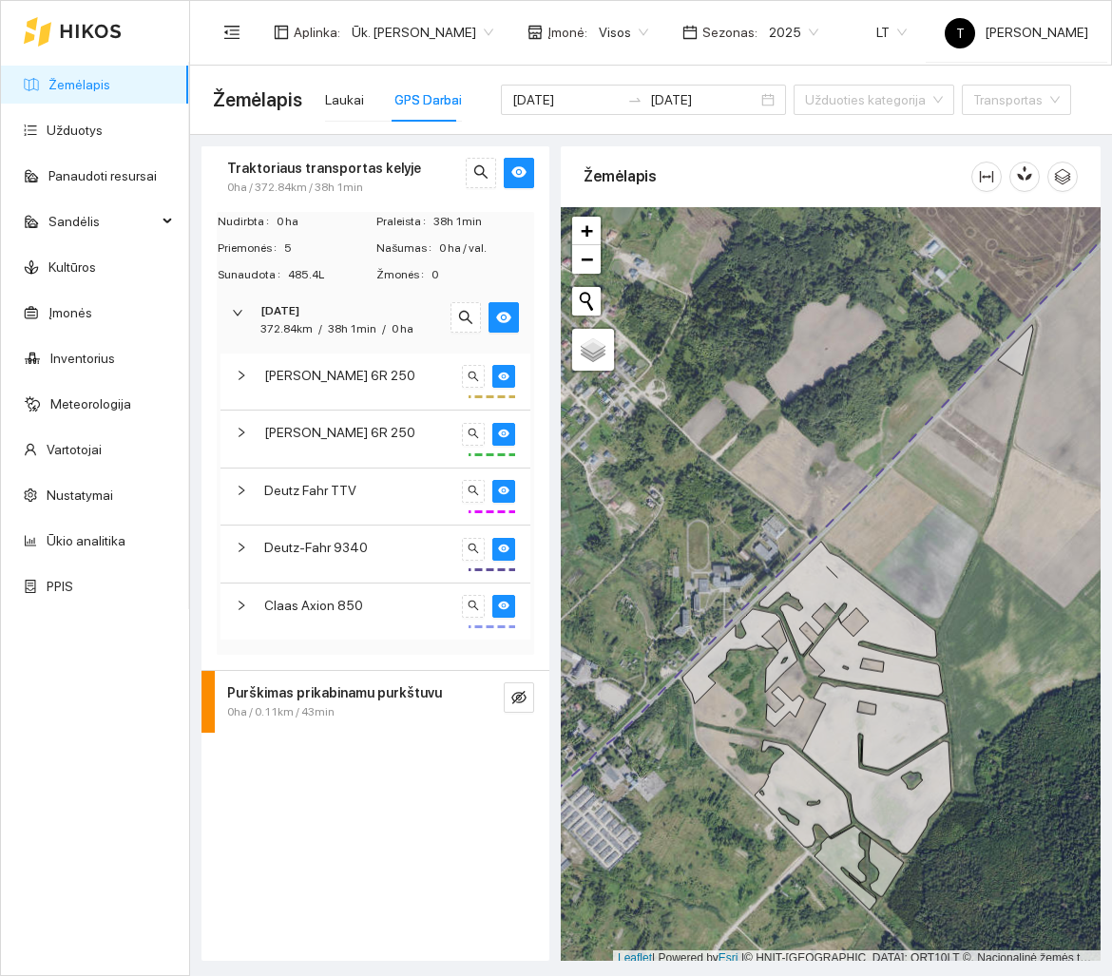
click at [387, 428] on div "[PERSON_NAME] 6R 250" at bounding box center [359, 432] width 191 height 21
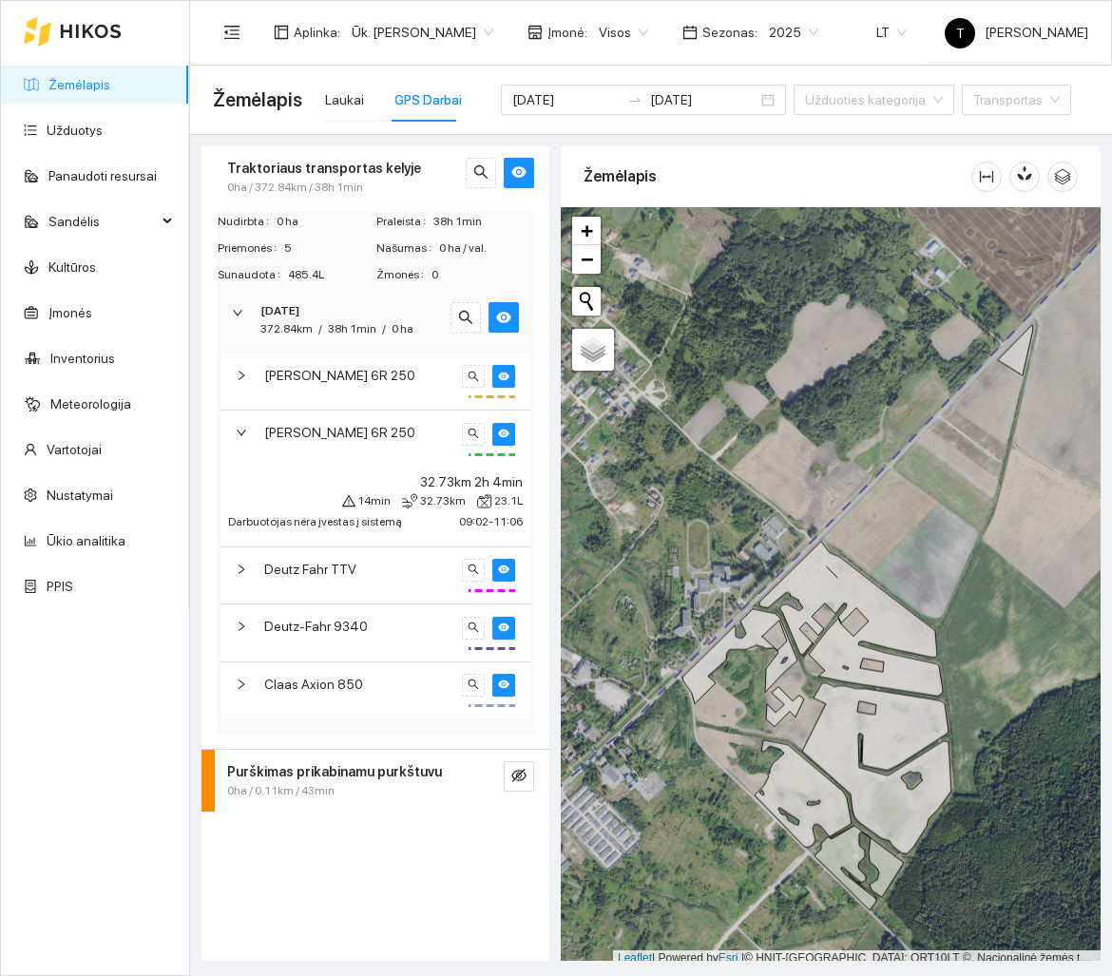
click at [387, 428] on div "[PERSON_NAME] 6R 250" at bounding box center [359, 432] width 191 height 21
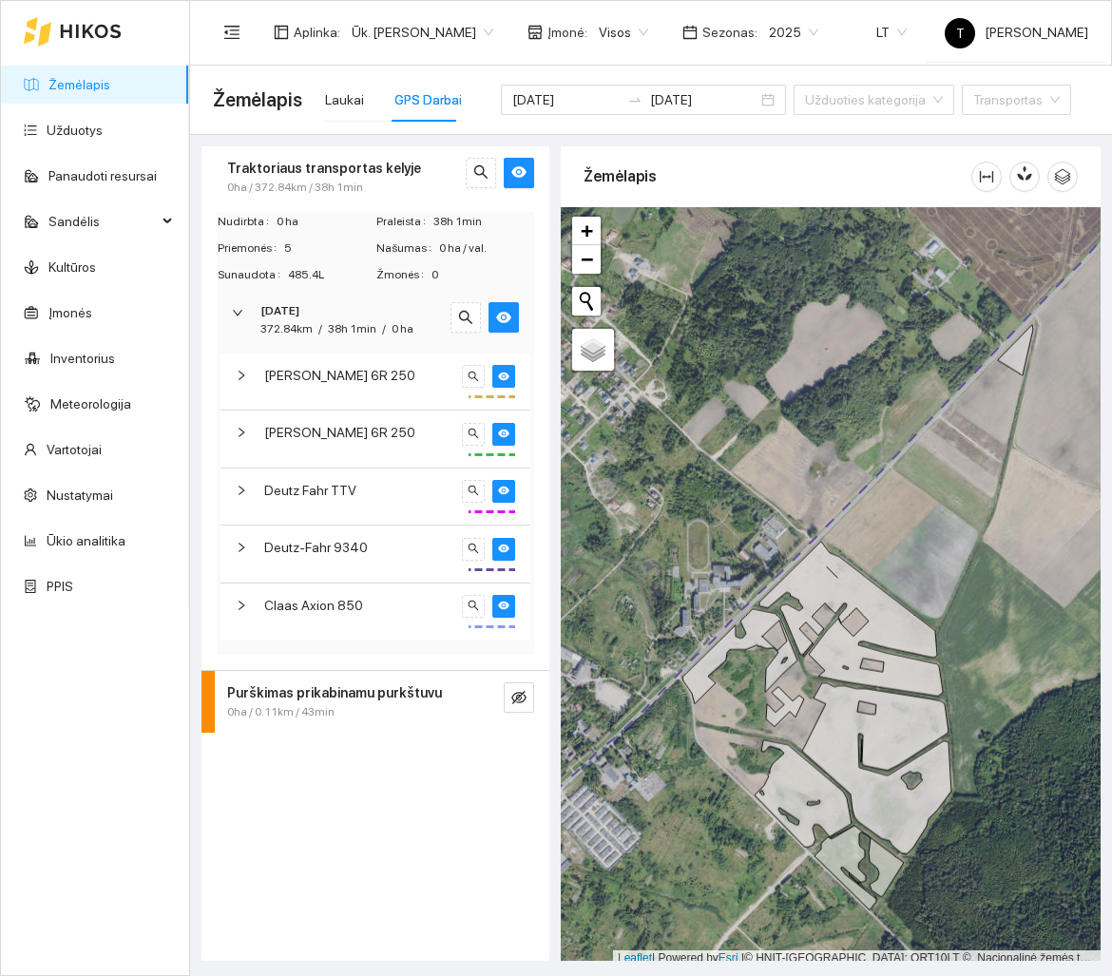
click at [339, 380] on span "[PERSON_NAME] 6R 250" at bounding box center [339, 375] width 151 height 21
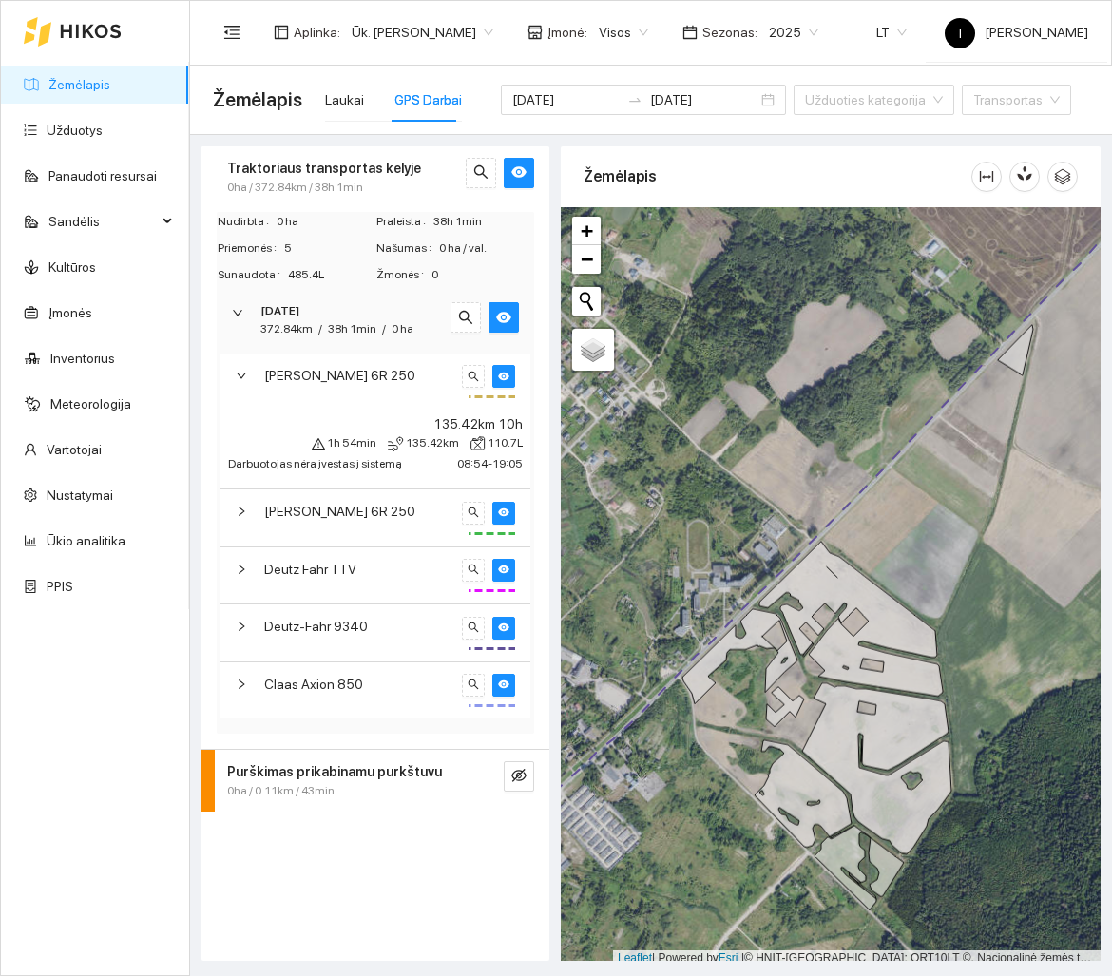
click at [364, 691] on div "Claas Axion 850" at bounding box center [376, 691] width 310 height 56
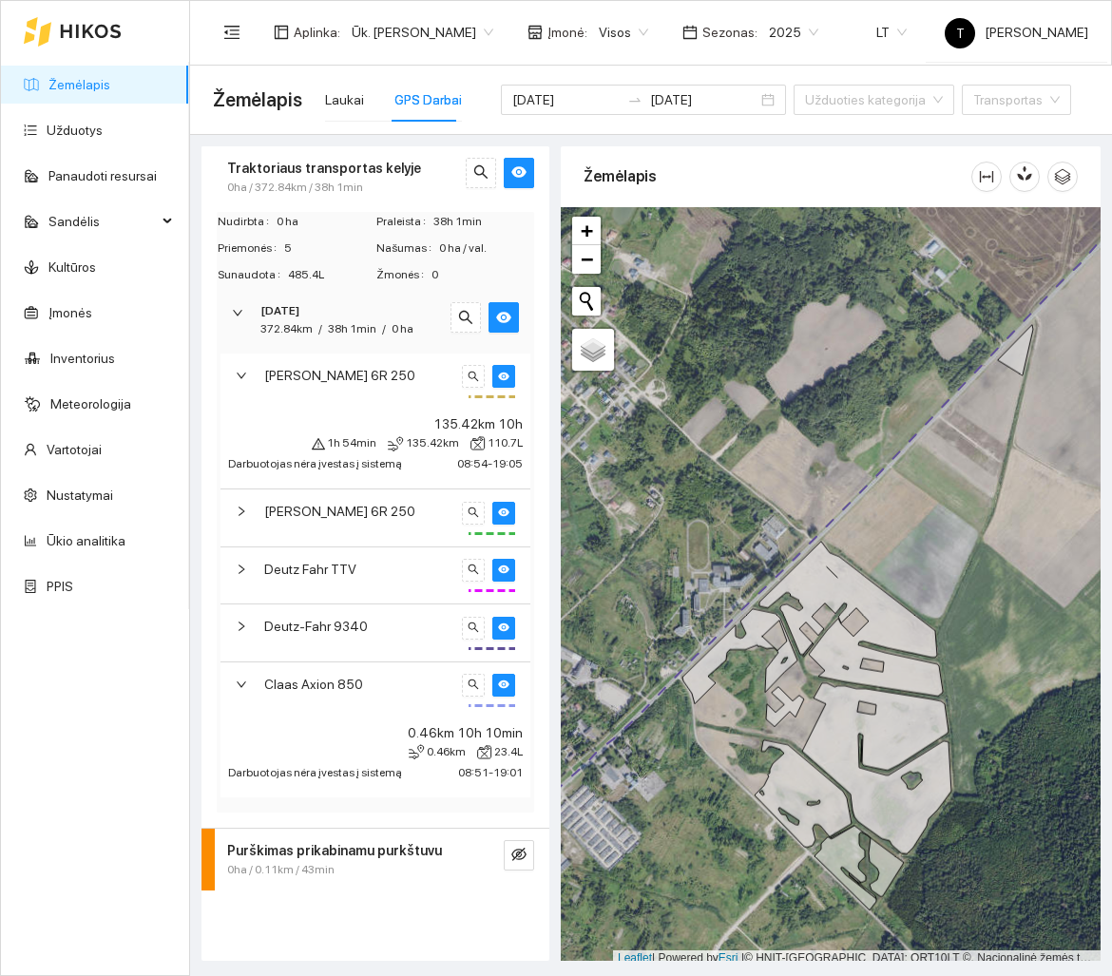
click at [364, 691] on div "Claas Axion 850" at bounding box center [376, 691] width 310 height 56
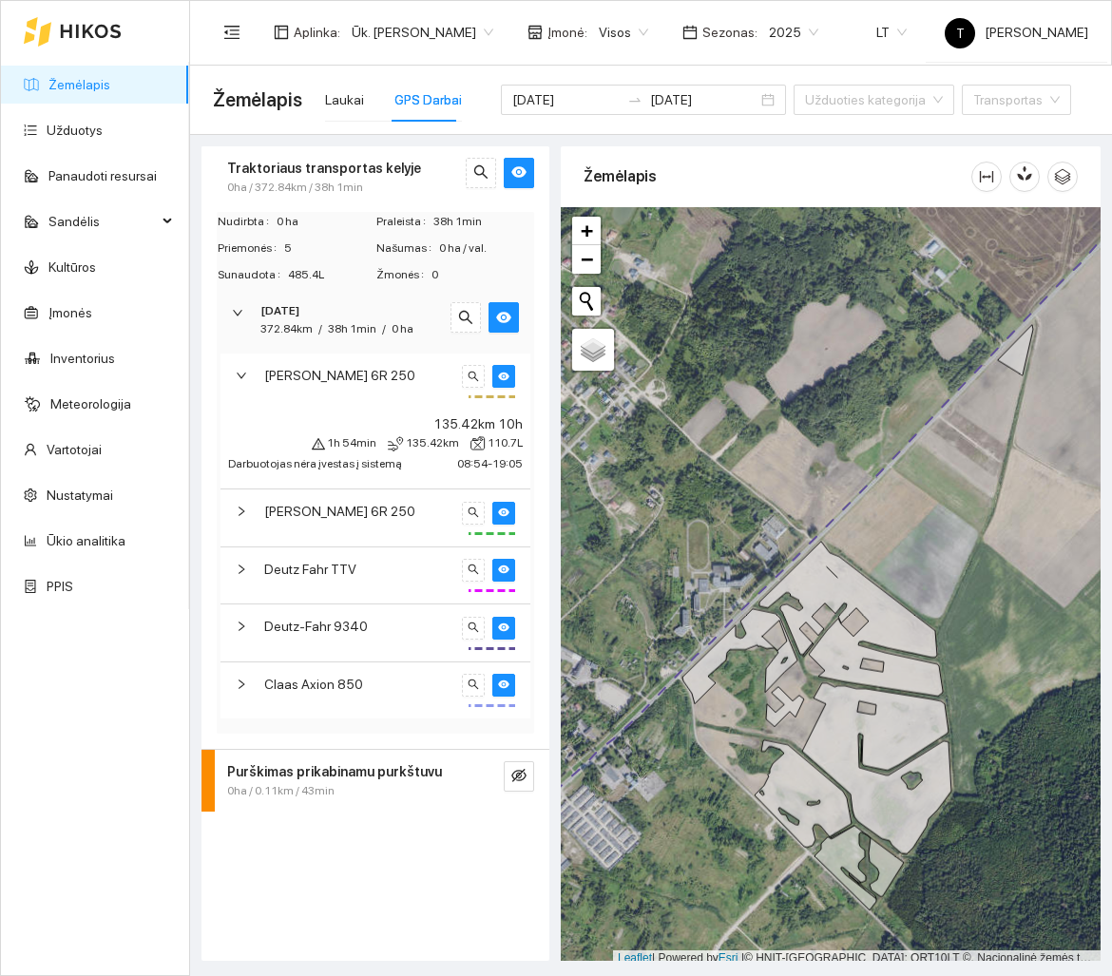
click at [364, 691] on div "Claas Axion 850" at bounding box center [376, 691] width 310 height 56
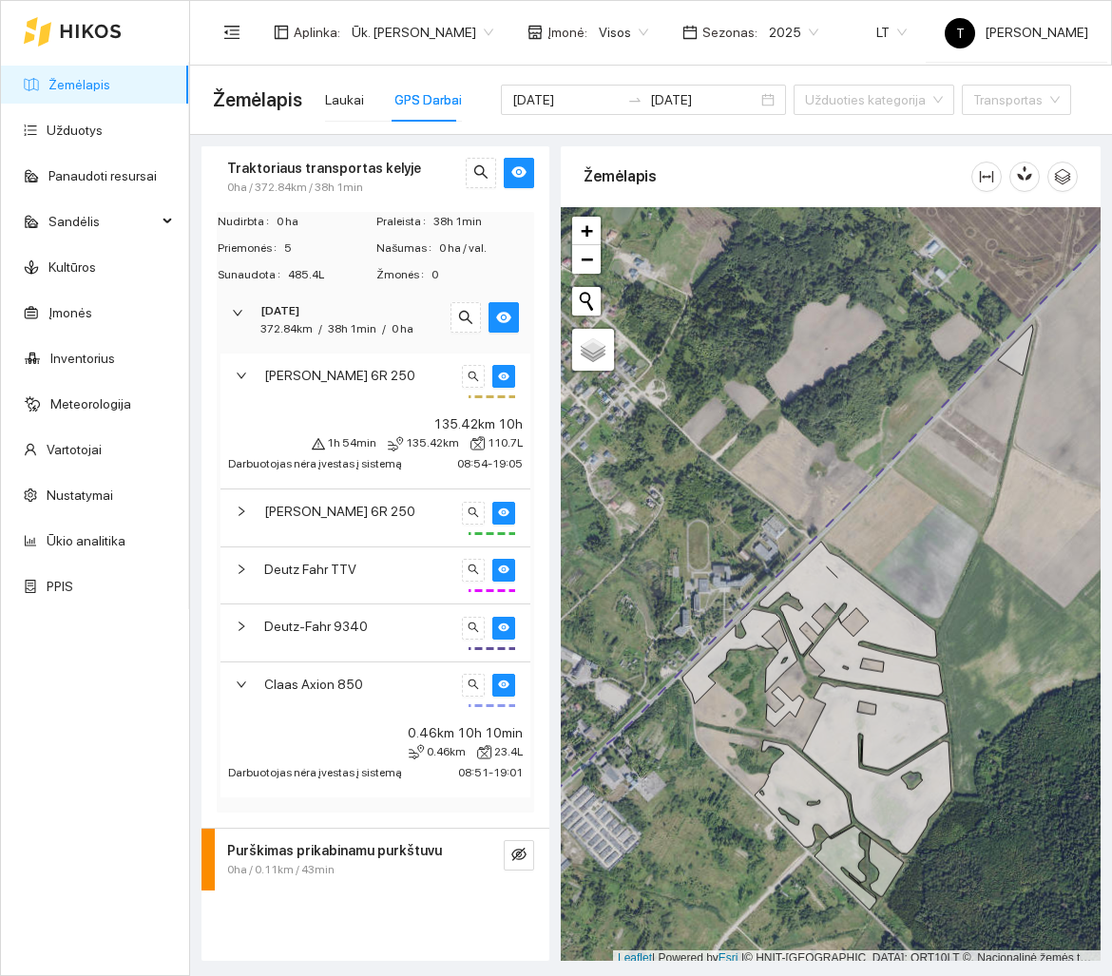
click at [364, 691] on div "Claas Axion 850" at bounding box center [376, 691] width 310 height 56
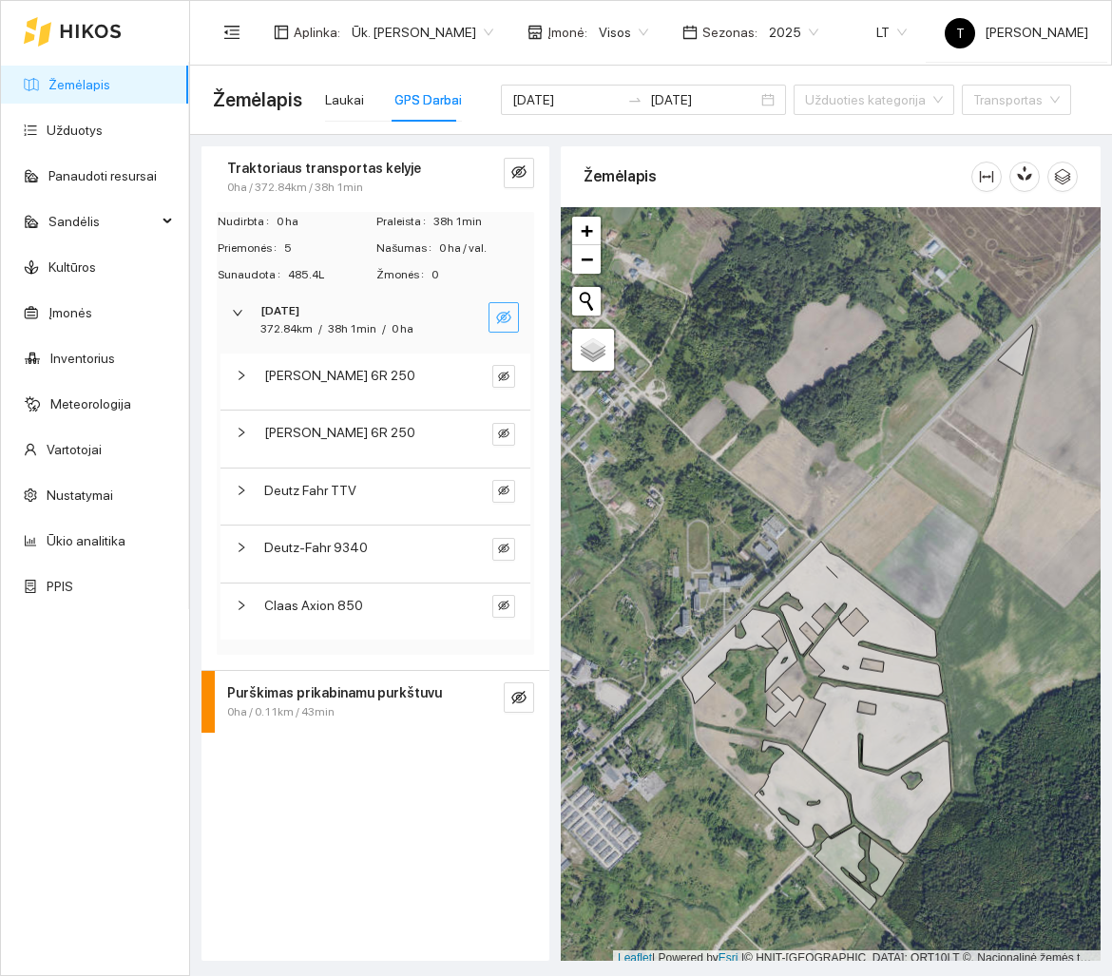
click at [512, 318] on button "button" at bounding box center [504, 317] width 30 height 30
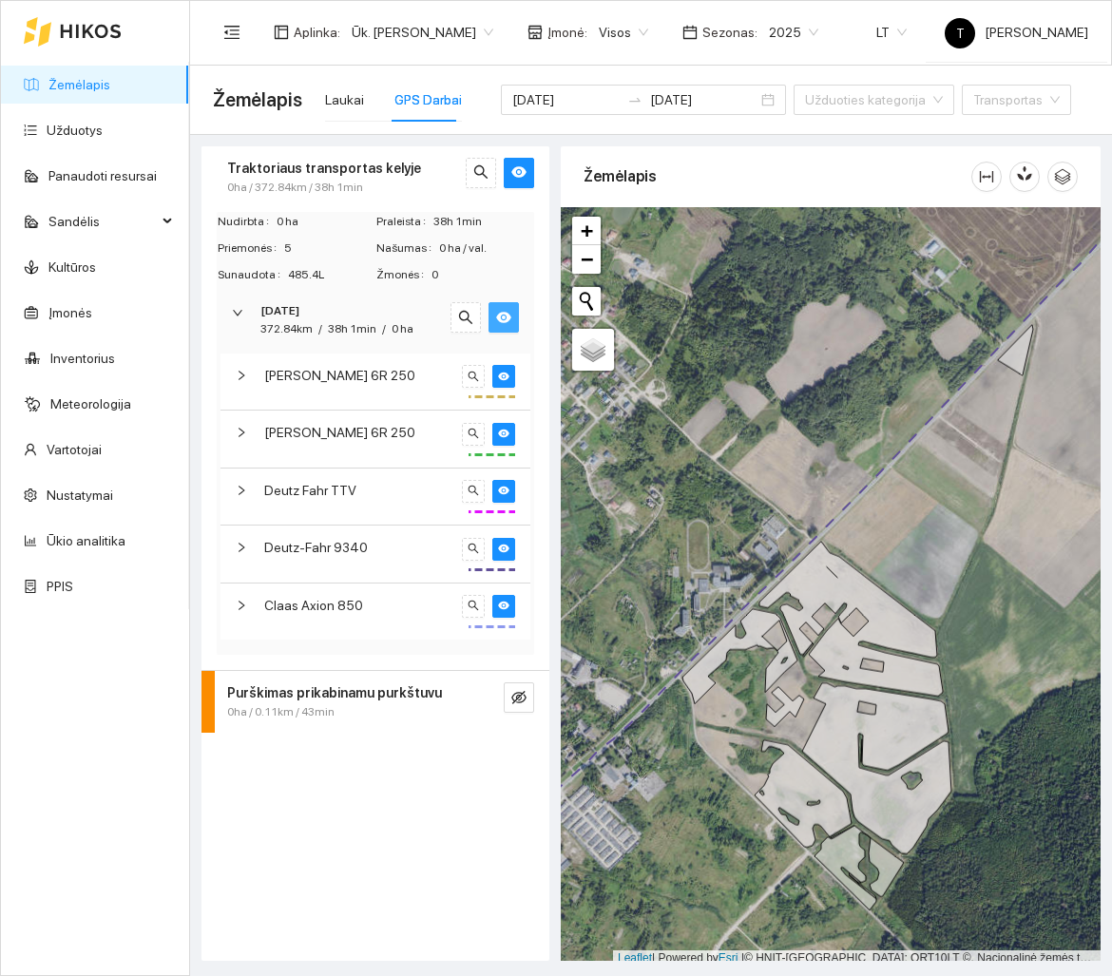
click at [512, 318] on button "button" at bounding box center [504, 317] width 30 height 30
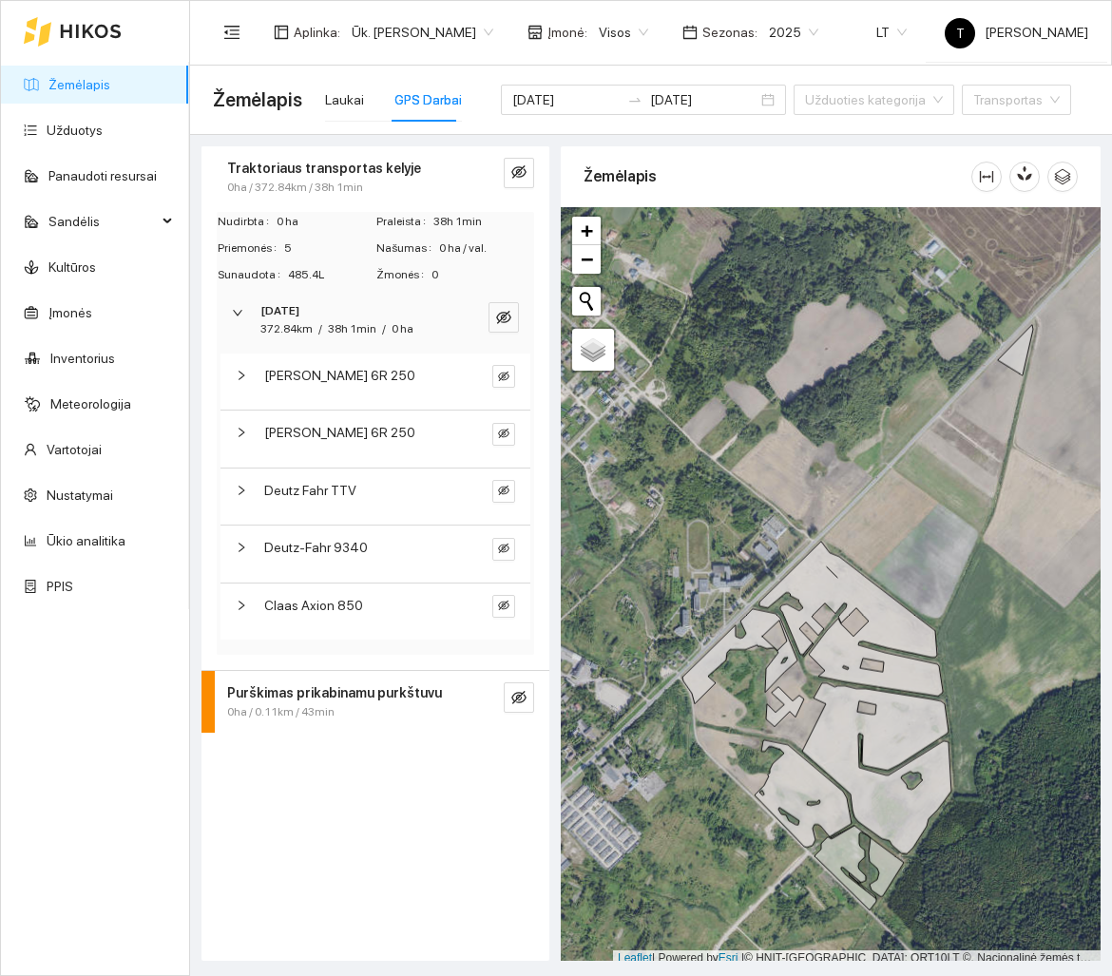
click at [408, 394] on div "[PERSON_NAME] 6R 250" at bounding box center [376, 382] width 310 height 56
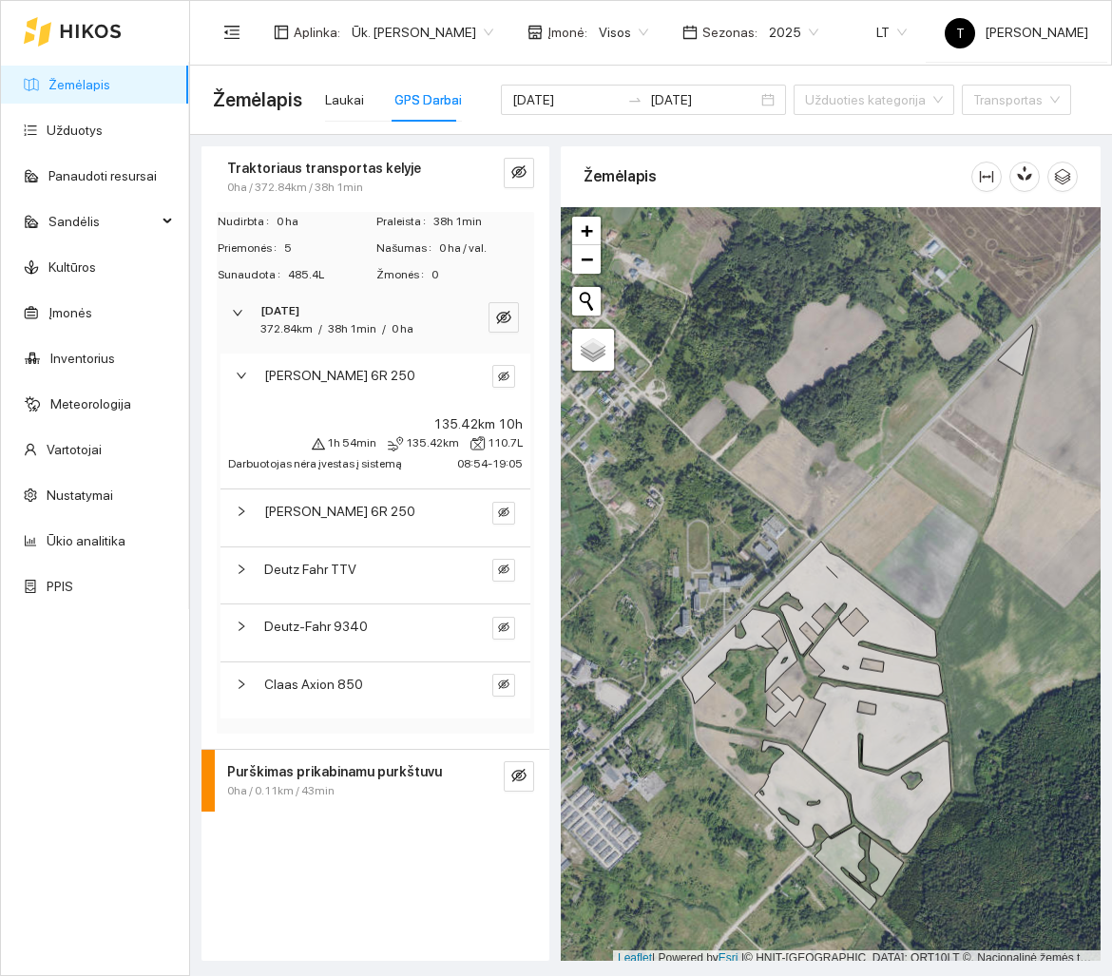
click at [408, 394] on div "[PERSON_NAME] 6R 250" at bounding box center [376, 382] width 310 height 56
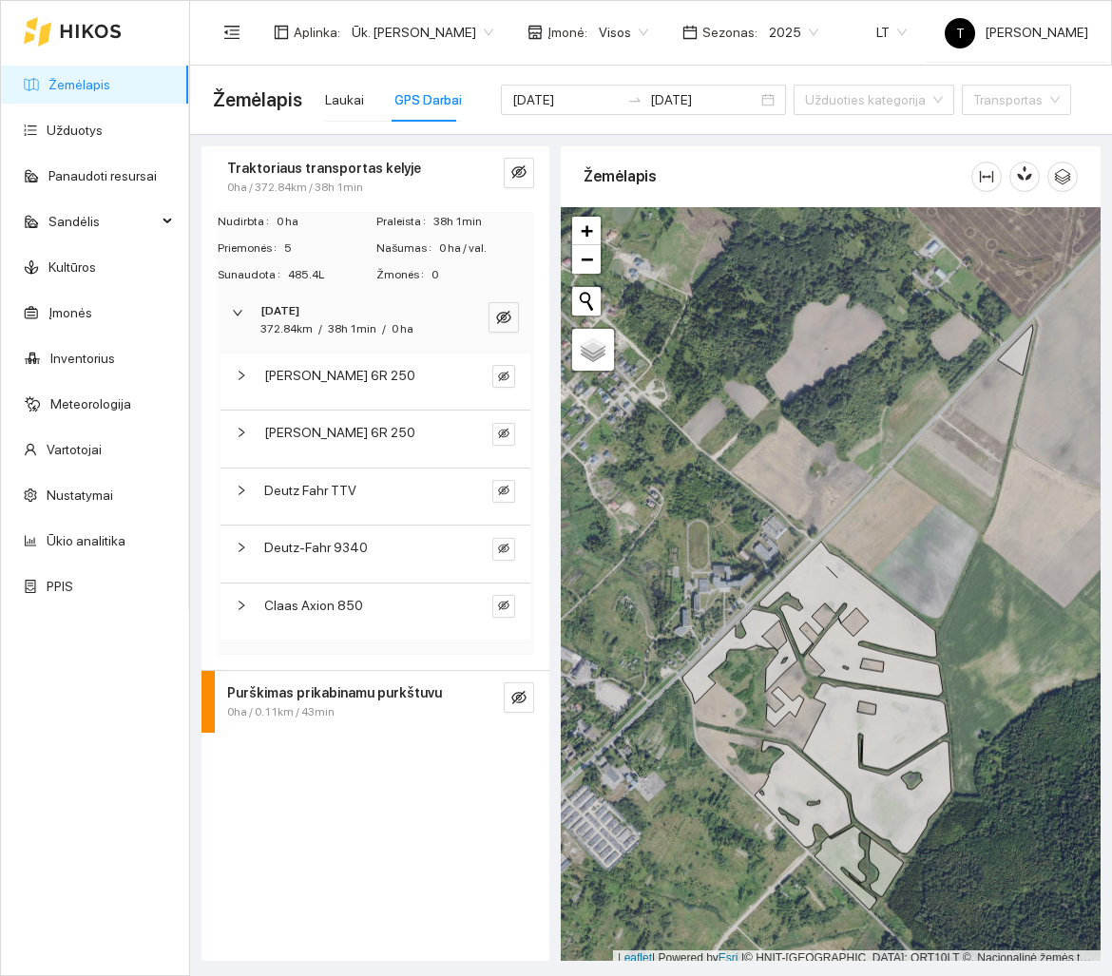
click at [362, 509] on div "Deutz Fahr TTV" at bounding box center [376, 497] width 310 height 56
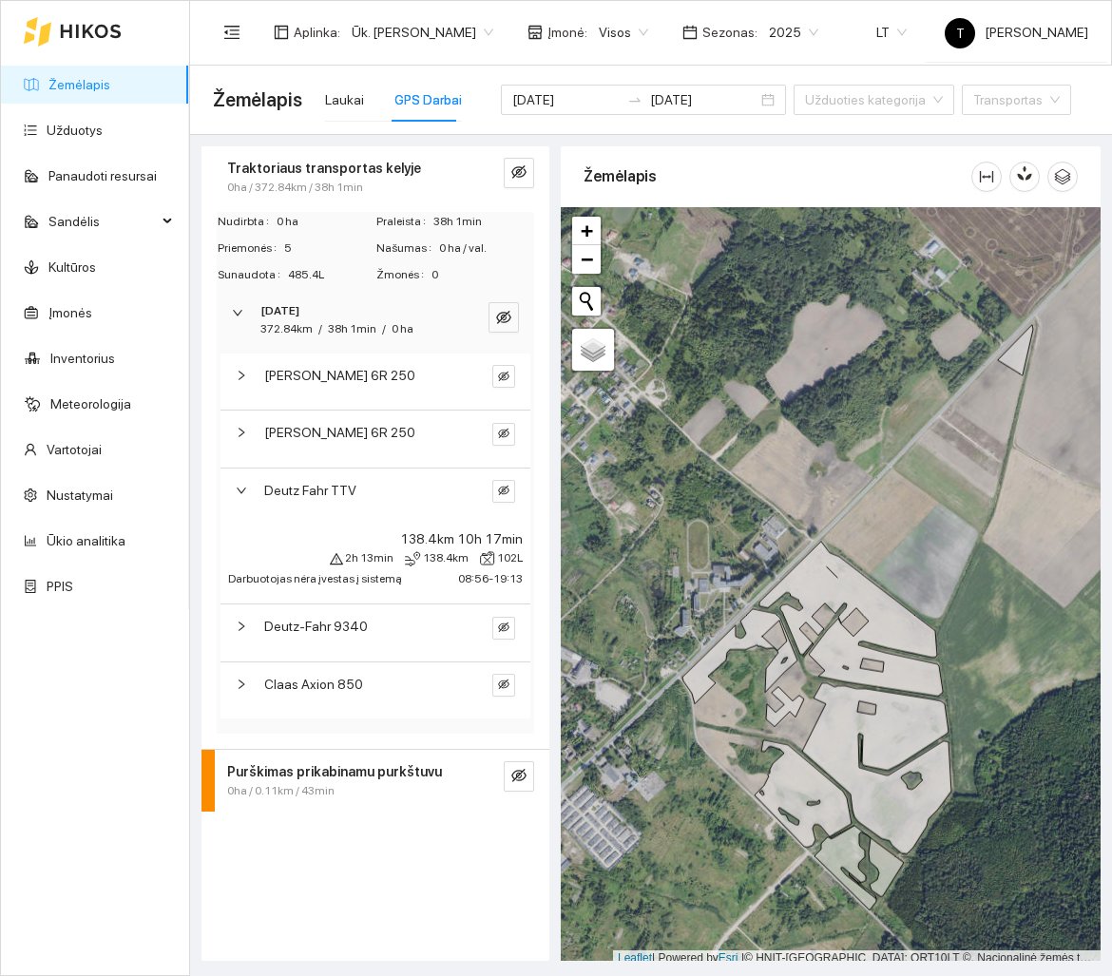
click at [361, 509] on div "Deutz Fahr TTV" at bounding box center [376, 497] width 310 height 56
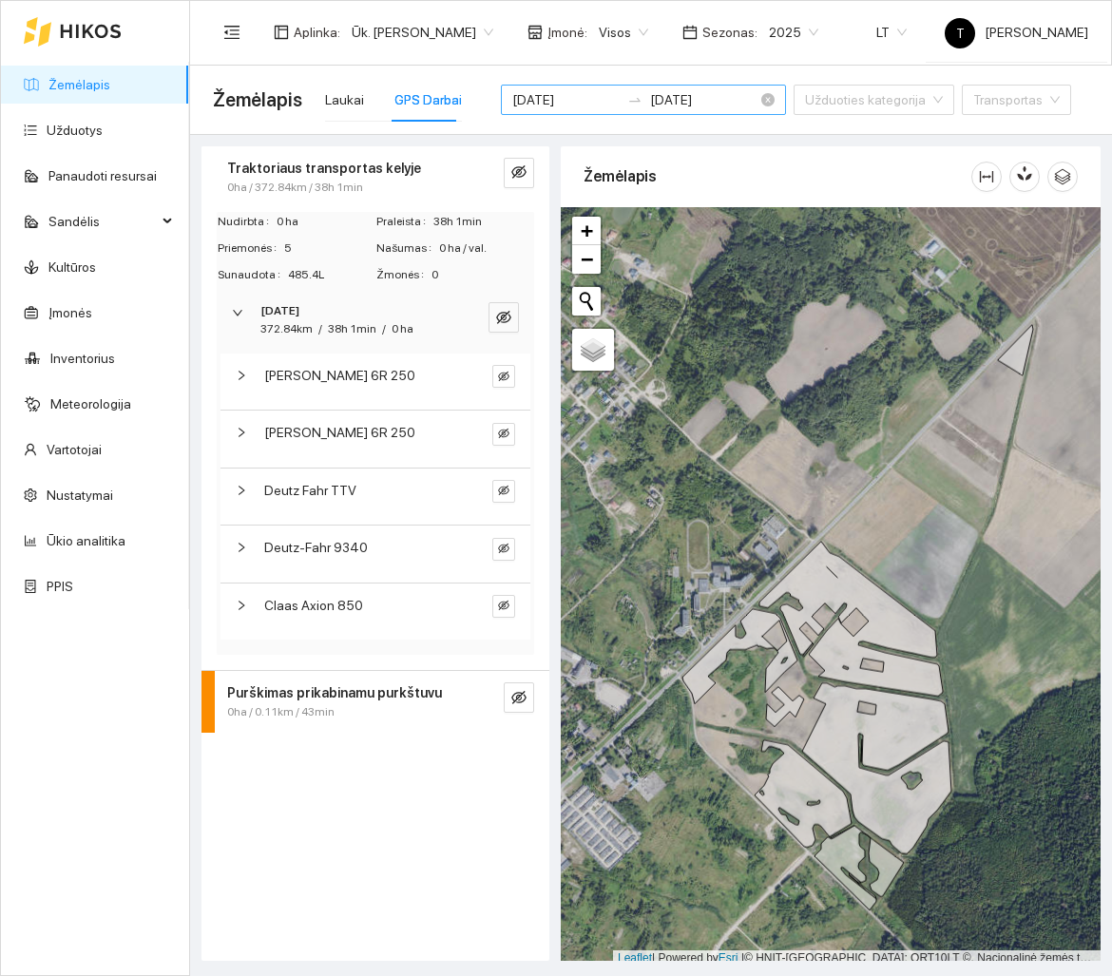
click at [557, 96] on input "[DATE]" at bounding box center [565, 99] width 107 height 21
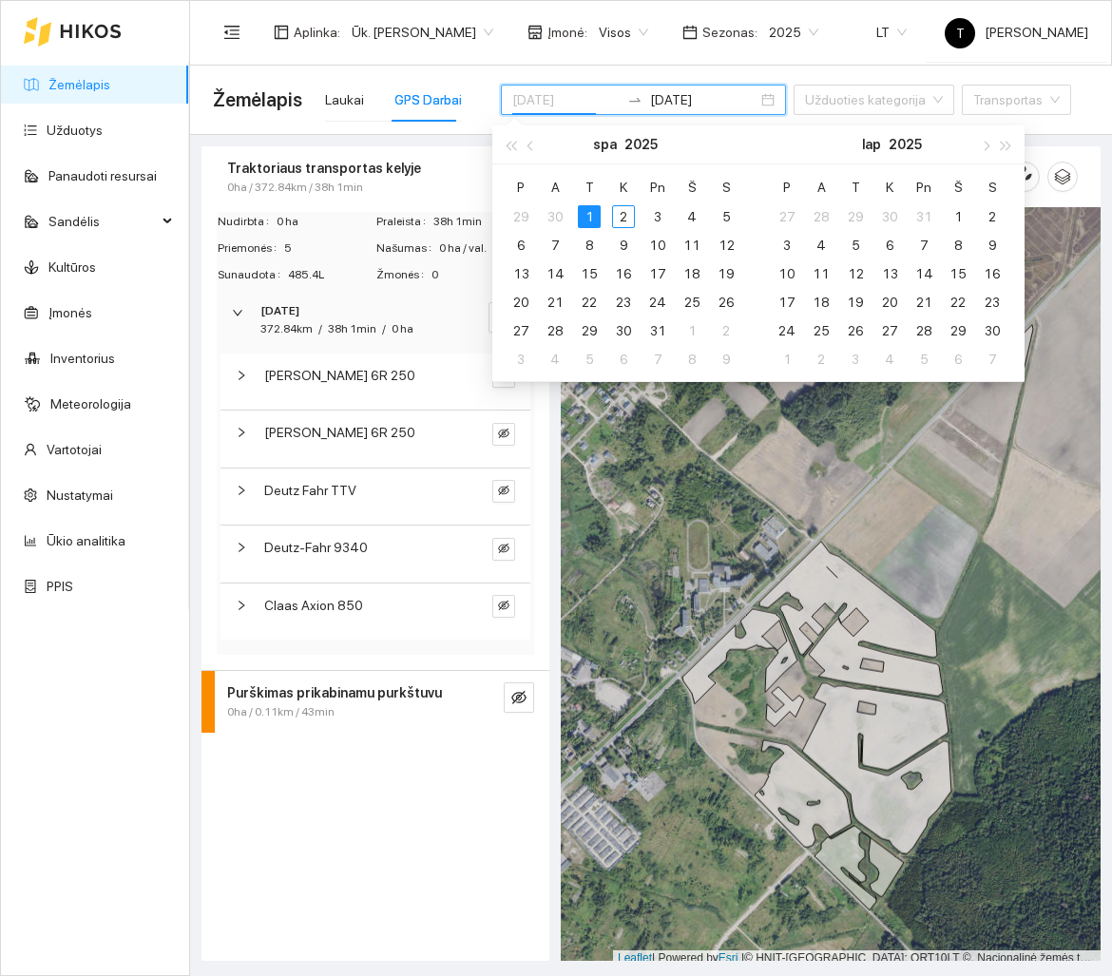
click at [587, 216] on div "1" at bounding box center [589, 216] width 23 height 23
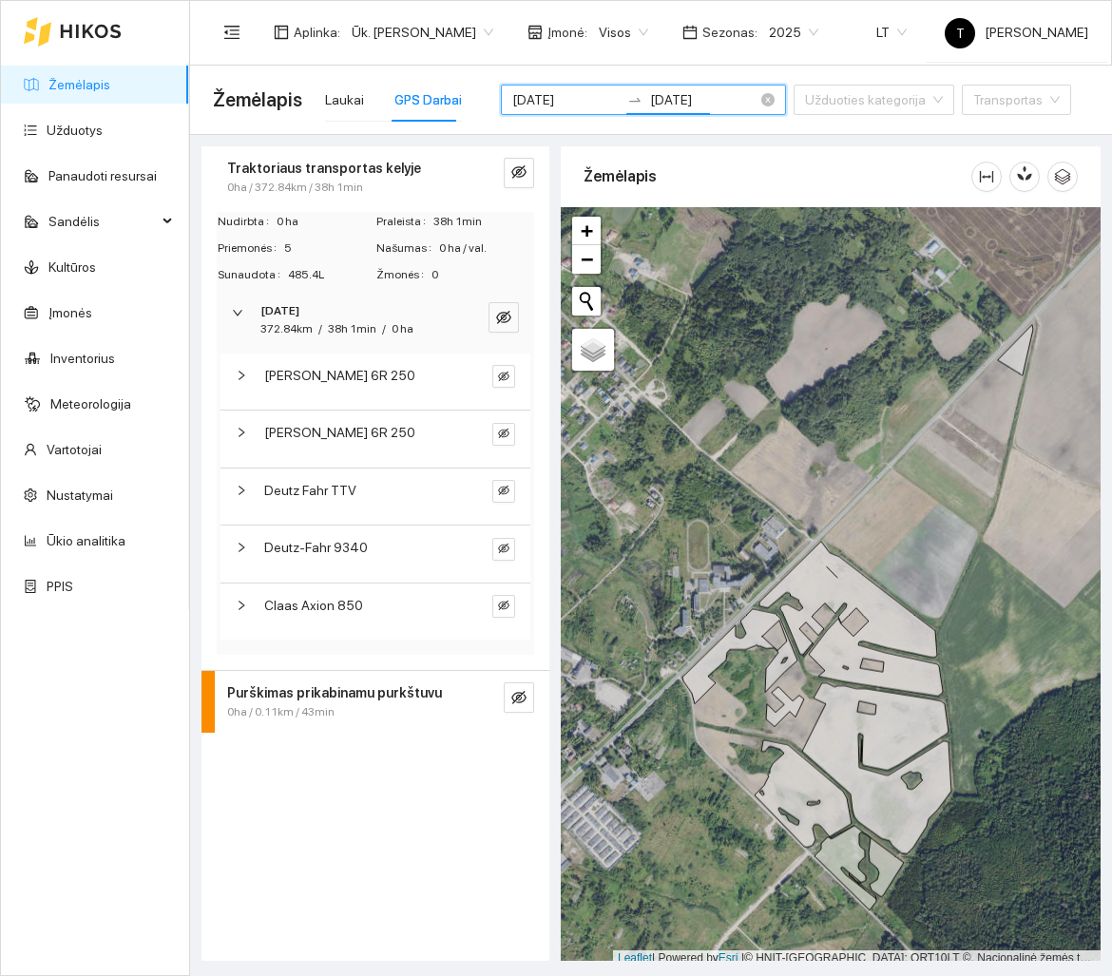
click at [561, 98] on input "[DATE]" at bounding box center [565, 99] width 107 height 21
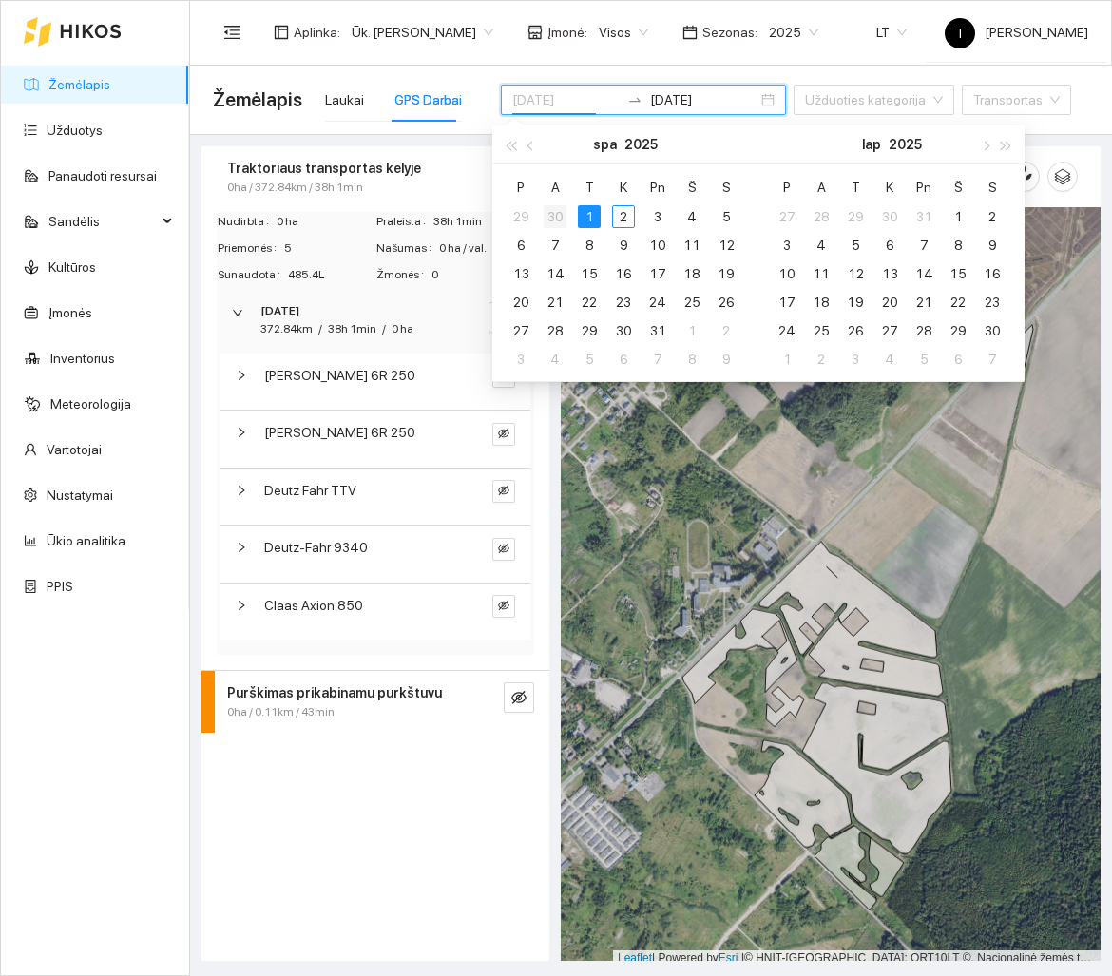
type input "[DATE]"
click at [555, 221] on div "30" at bounding box center [555, 216] width 23 height 23
type input "[DATE]"
click at [555, 332] on div "30" at bounding box center [555, 330] width 23 height 23
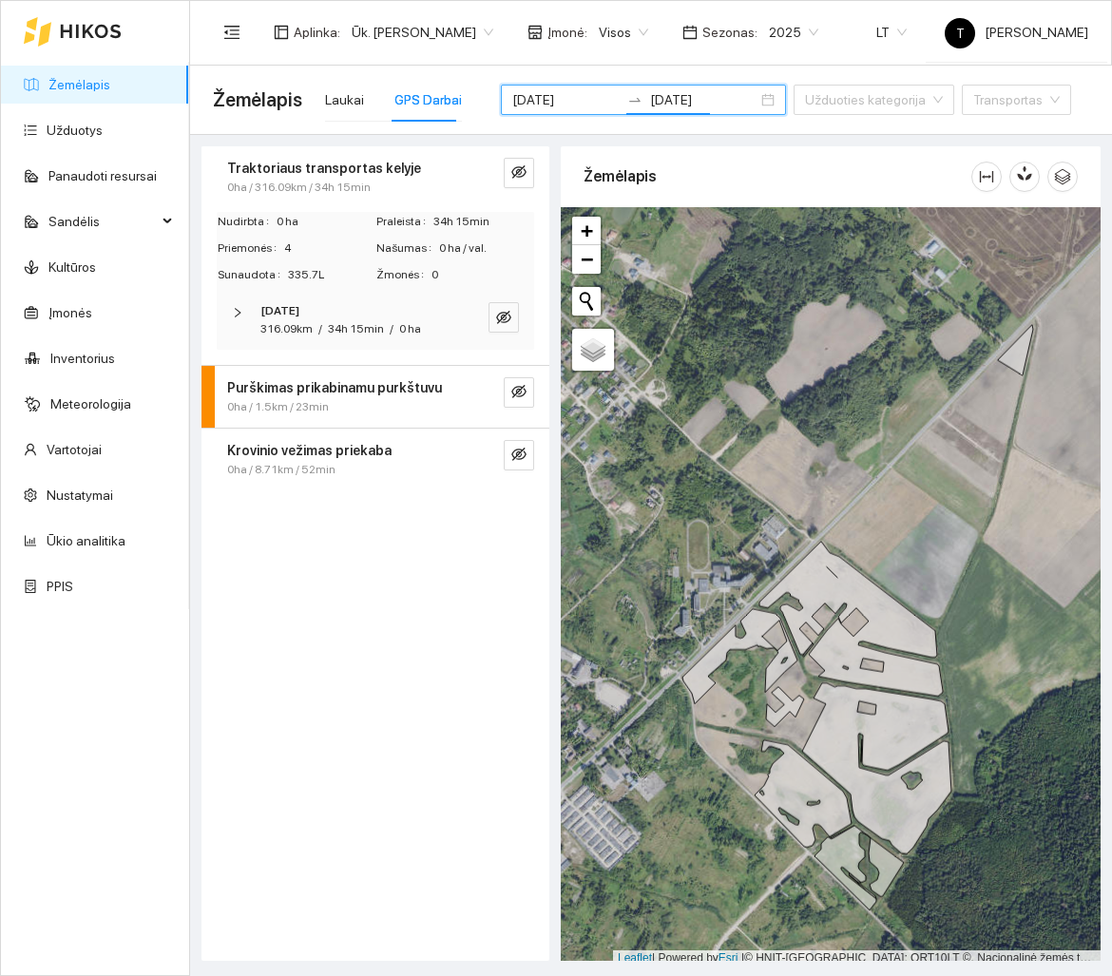
click at [408, 325] on span "0 ha" at bounding box center [410, 328] width 22 height 13
